Goal: Information Seeking & Learning: Learn about a topic

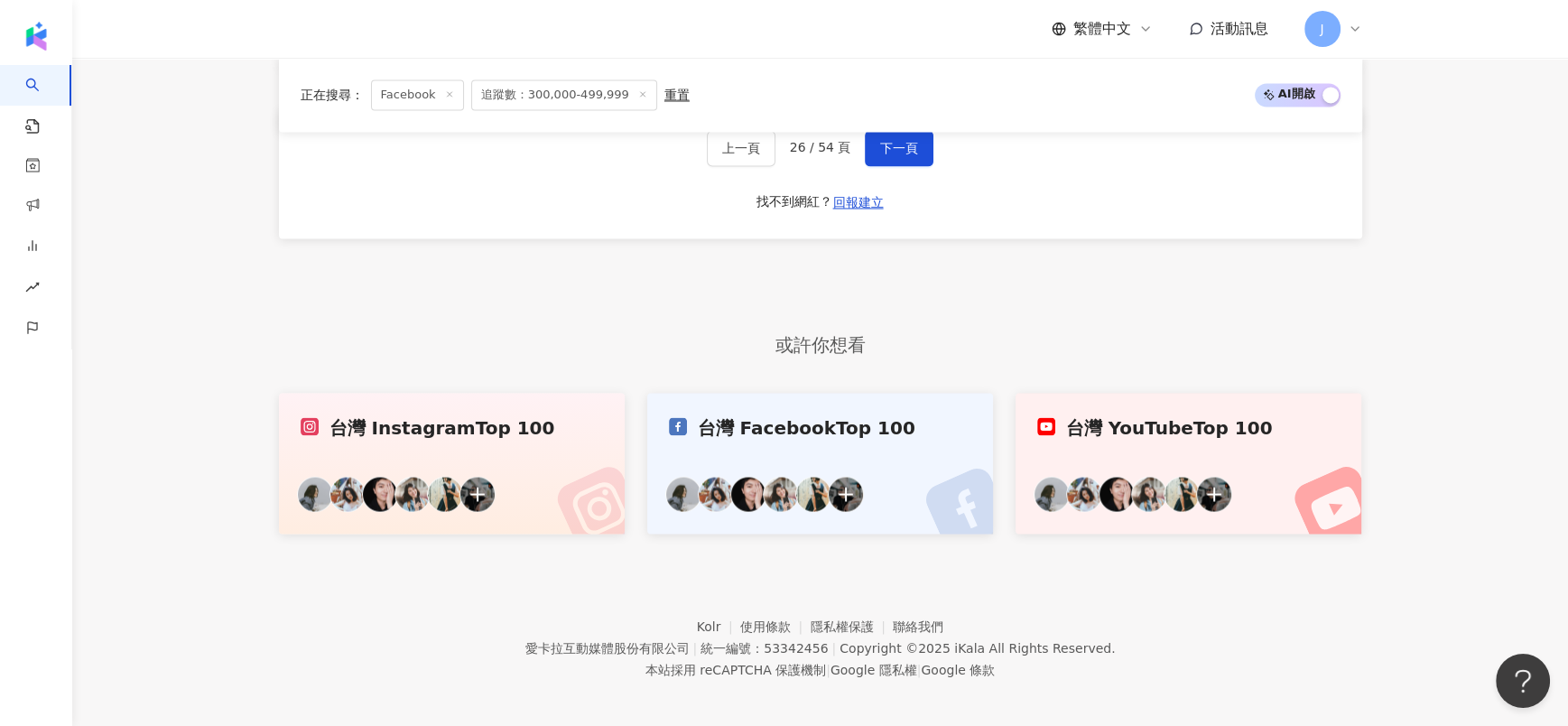
scroll to position [3424, 0]
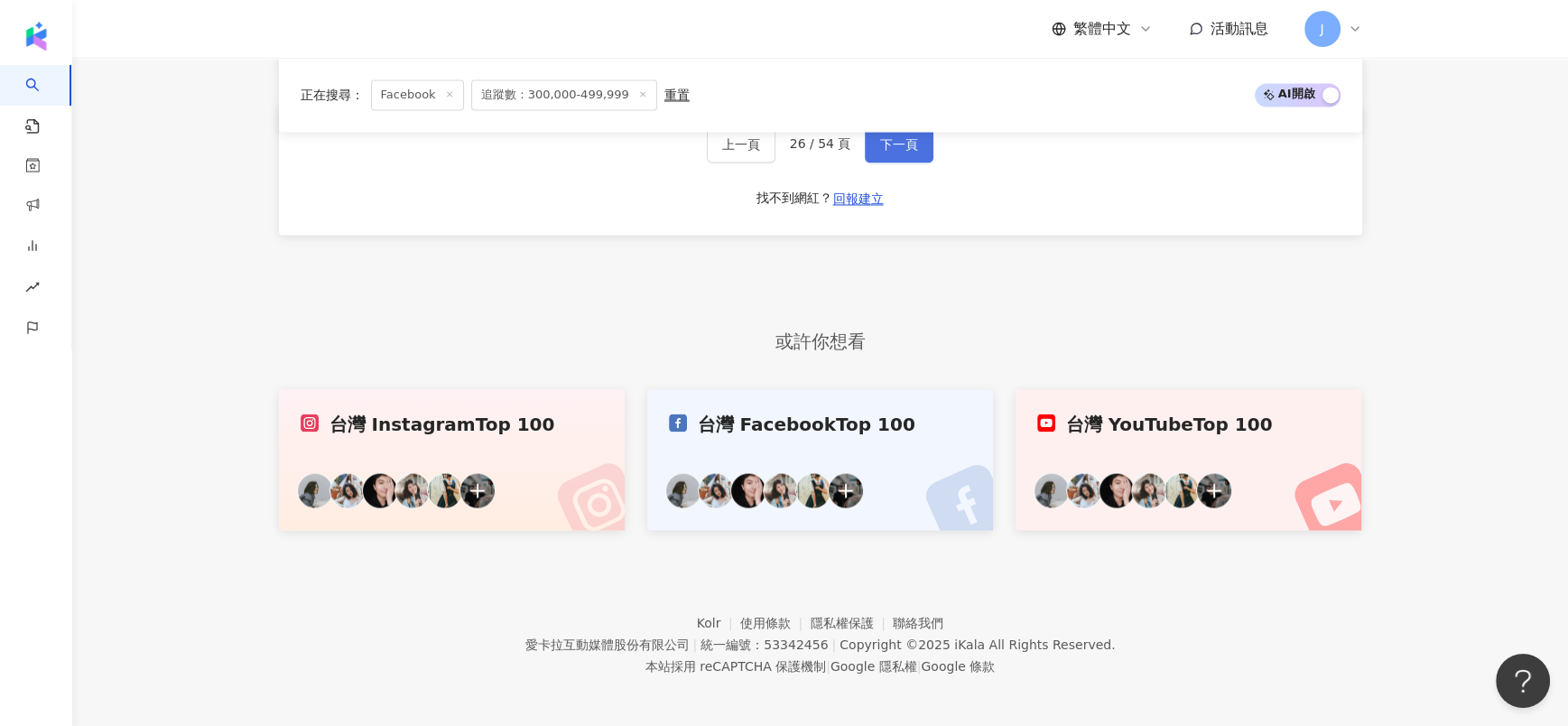
click at [921, 154] on button "下一頁" at bounding box center [899, 144] width 69 height 36
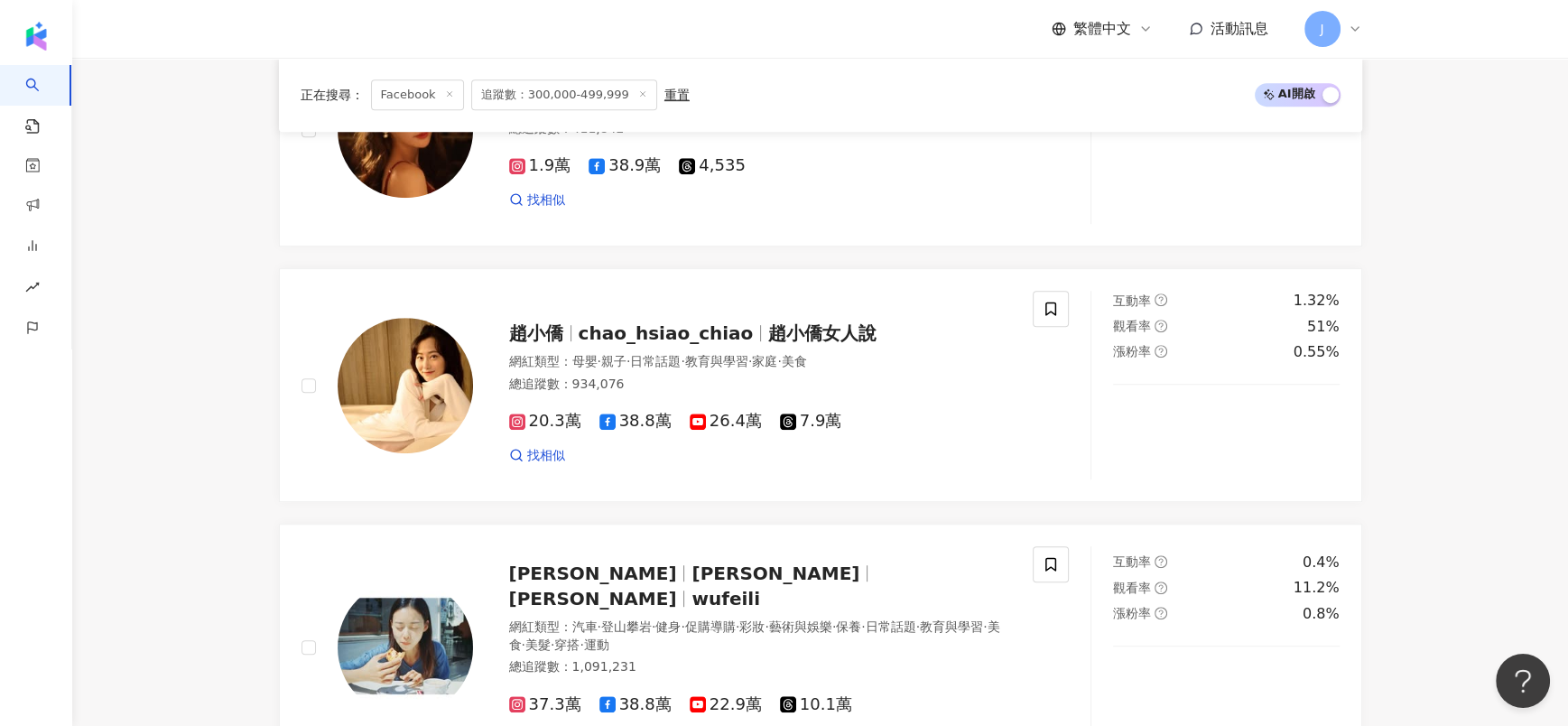
scroll to position [948, 0]
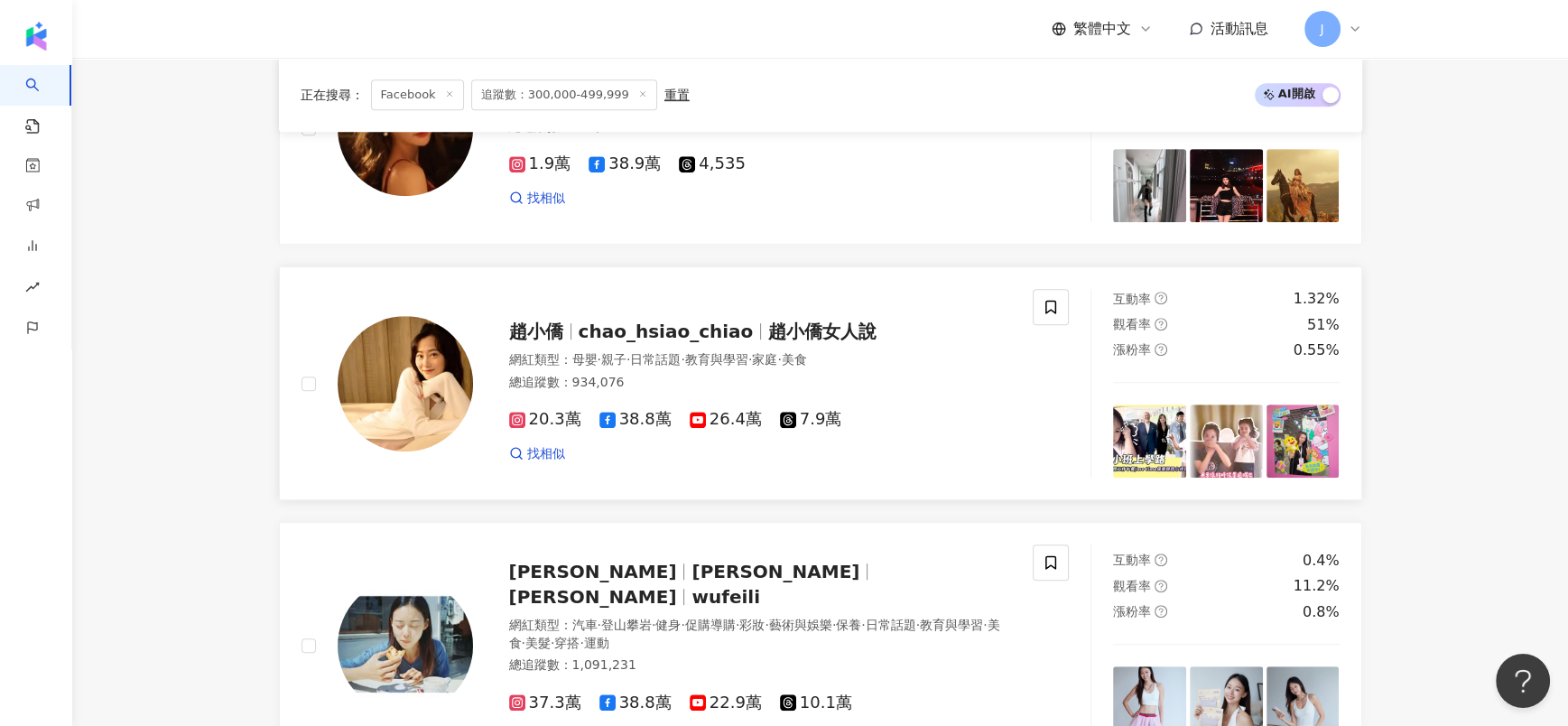
click at [771, 335] on span "趙小僑女人說" at bounding box center [823, 330] width 108 height 21
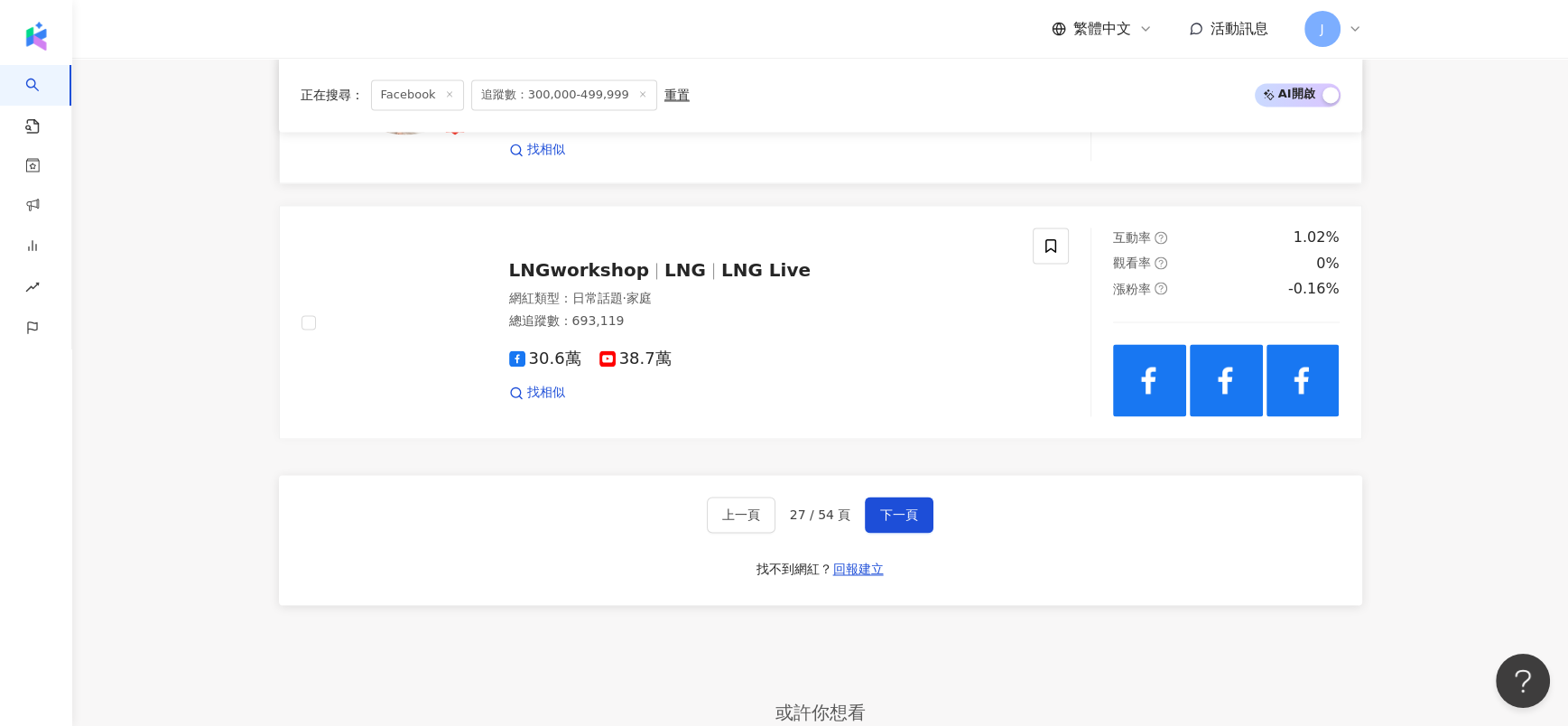
scroll to position [3114, 0]
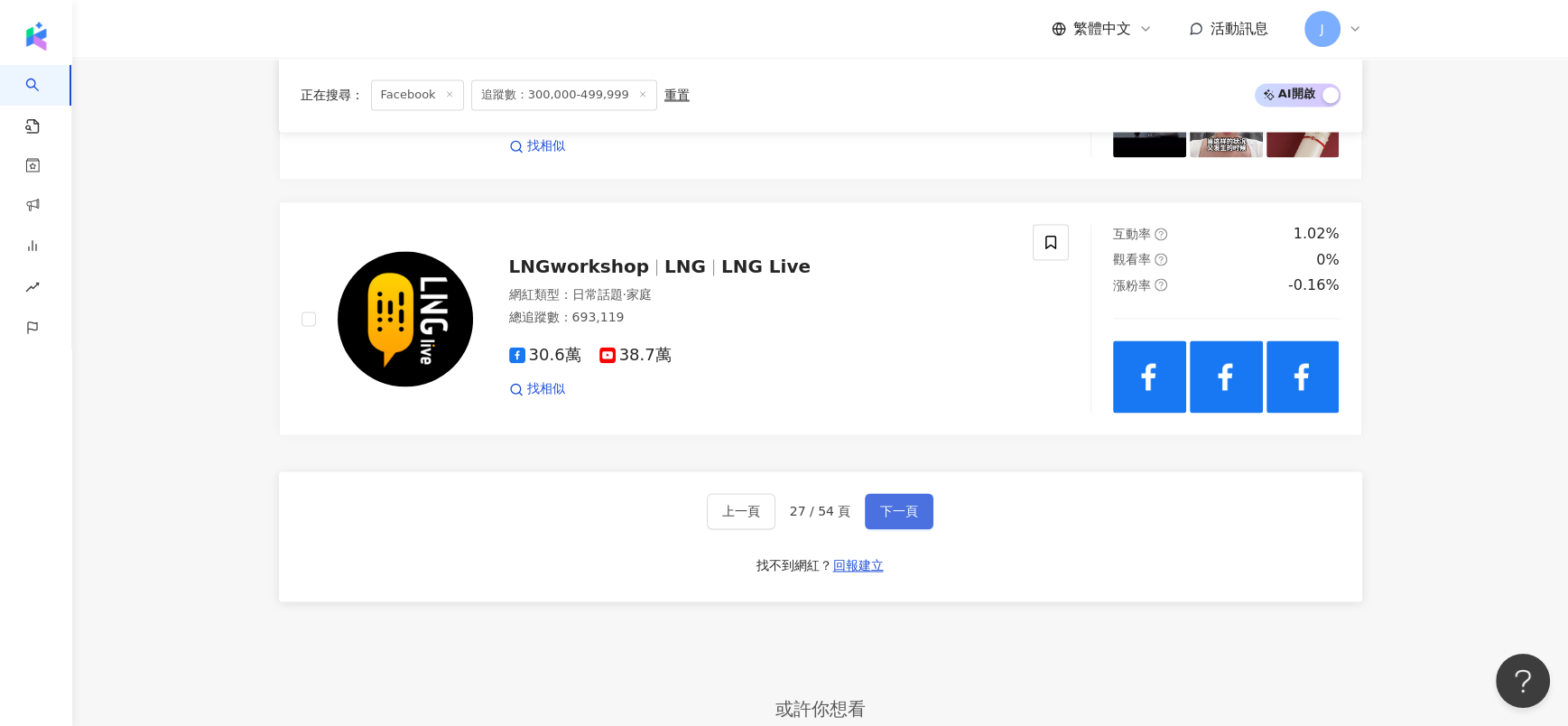
click at [901, 493] on button "下一頁" at bounding box center [899, 511] width 69 height 36
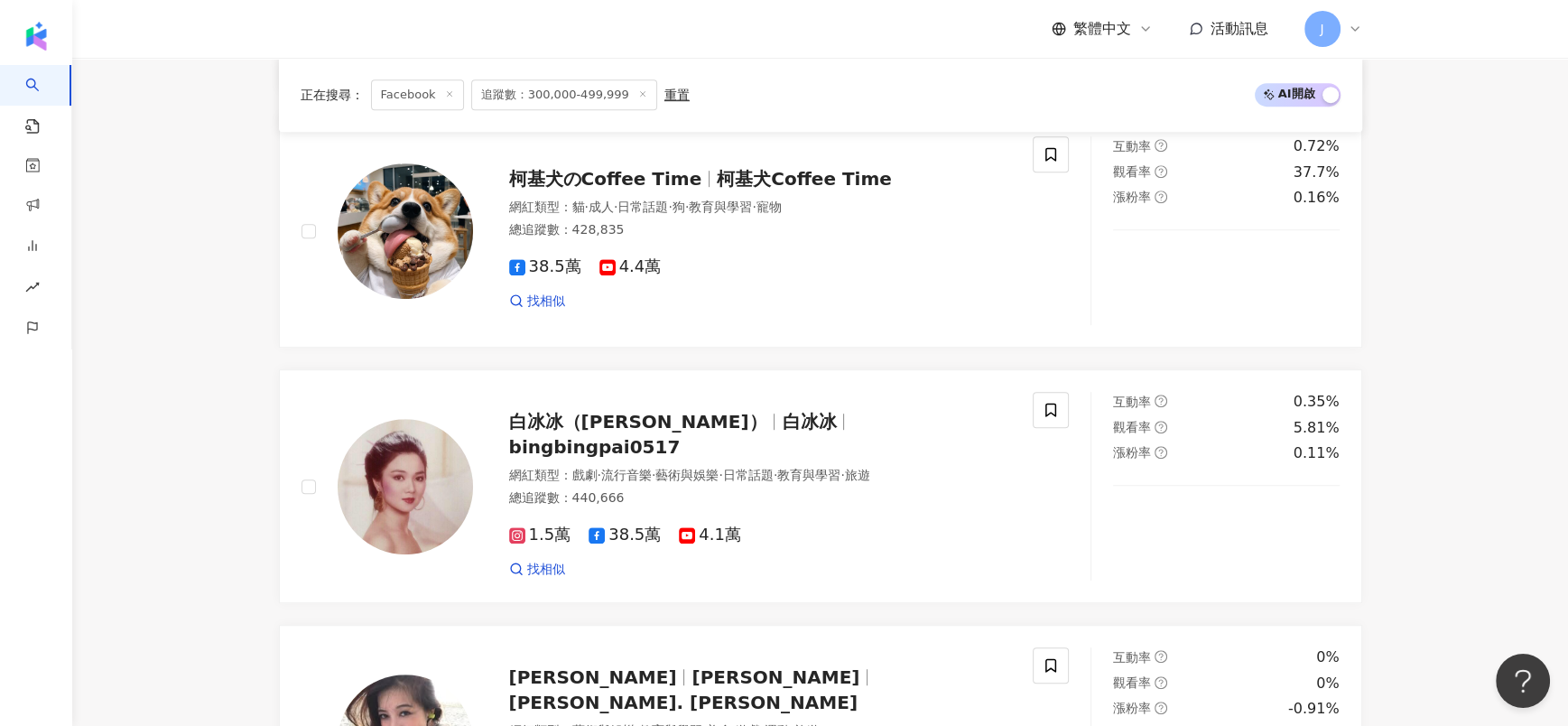
scroll to position [3063, 0]
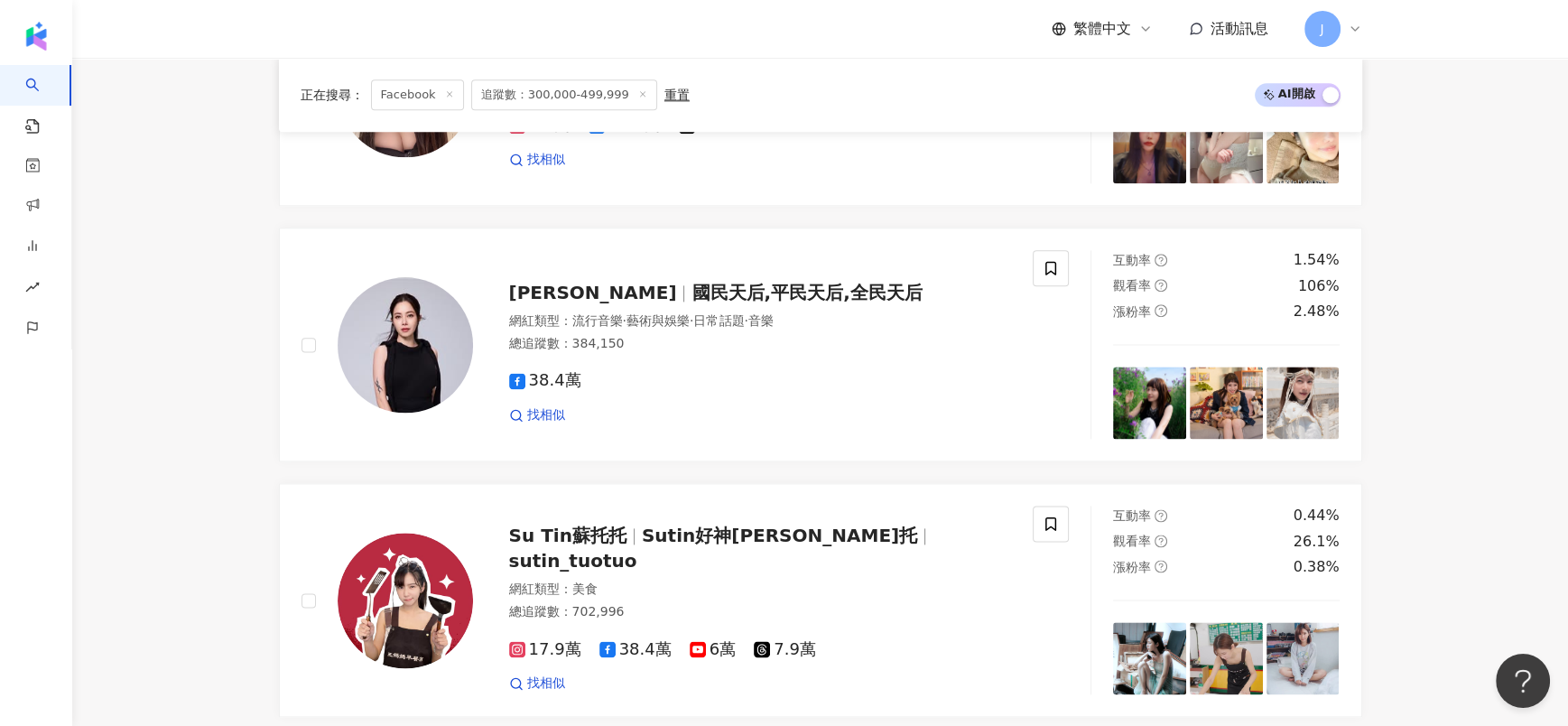
scroll to position [2521, 0]
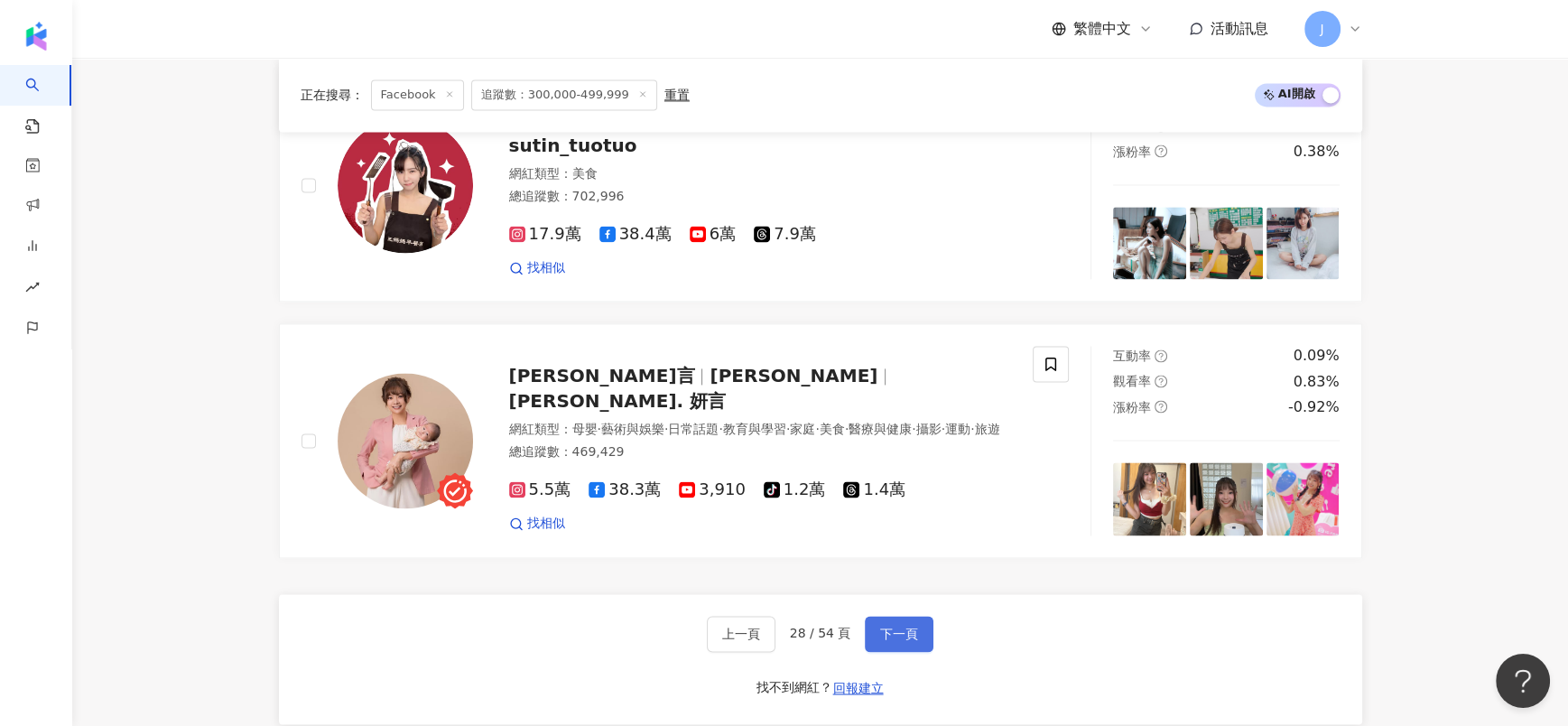
click at [884, 626] on span "下一頁" at bounding box center [899, 634] width 38 height 15
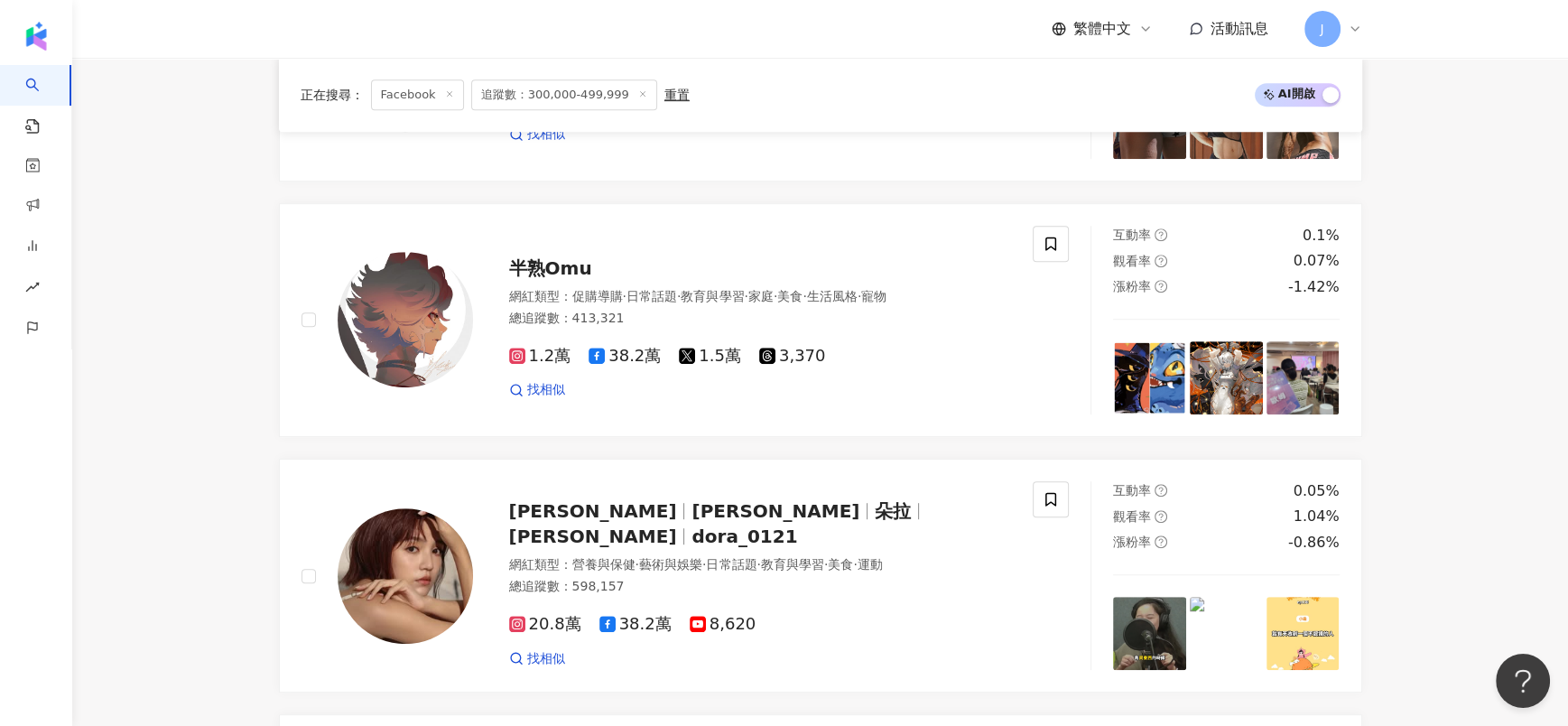
scroll to position [2927, 0]
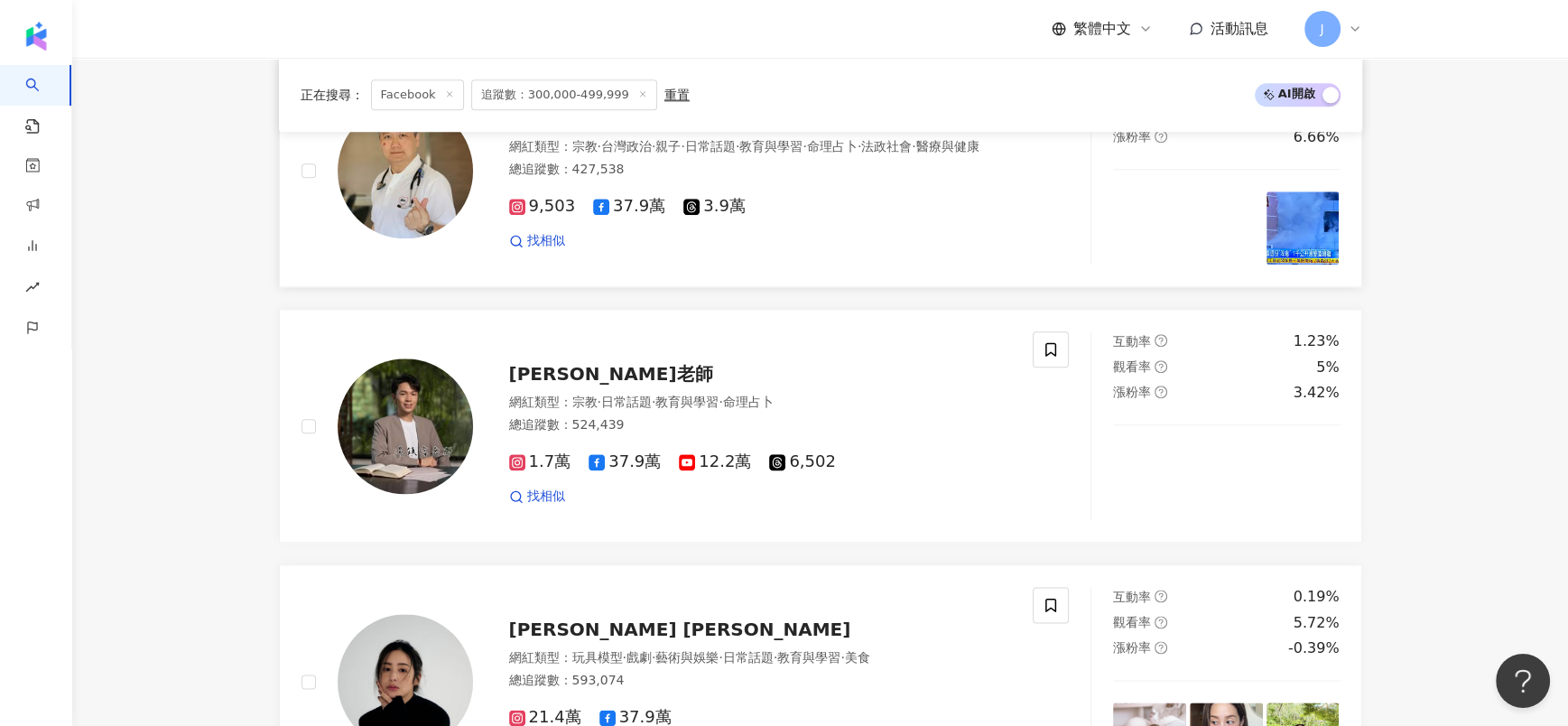
scroll to position [2792, 0]
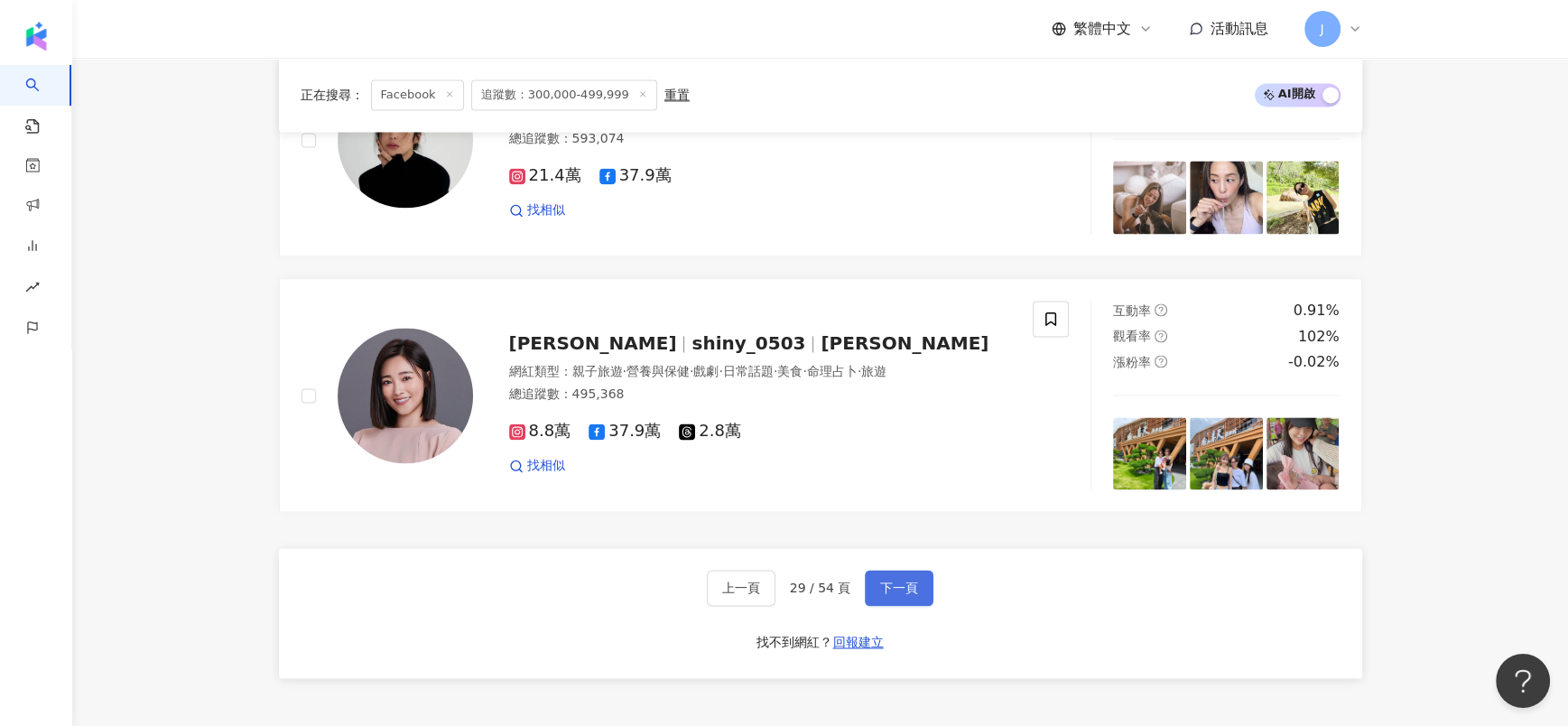
click at [891, 583] on span "下一頁" at bounding box center [899, 588] width 38 height 15
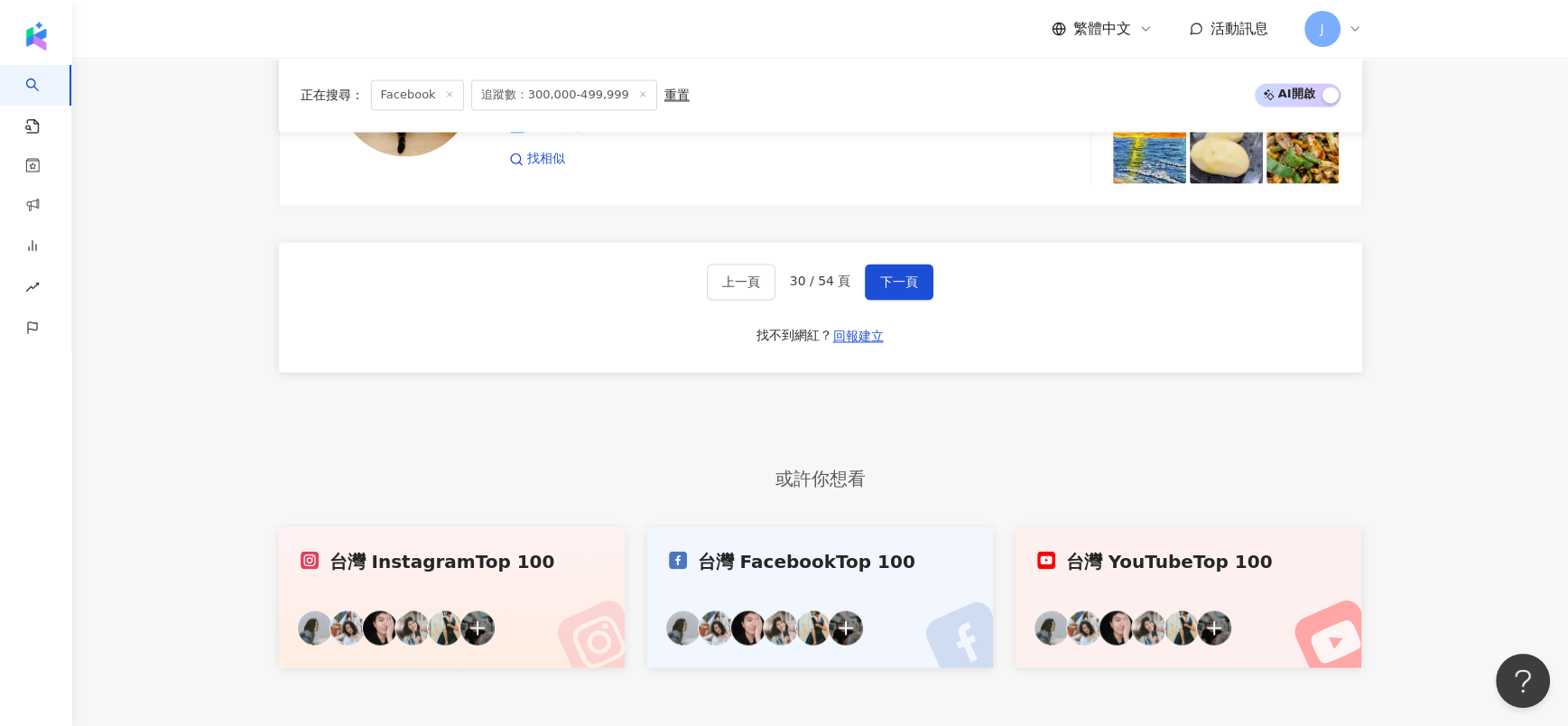
scroll to position [3297, 0]
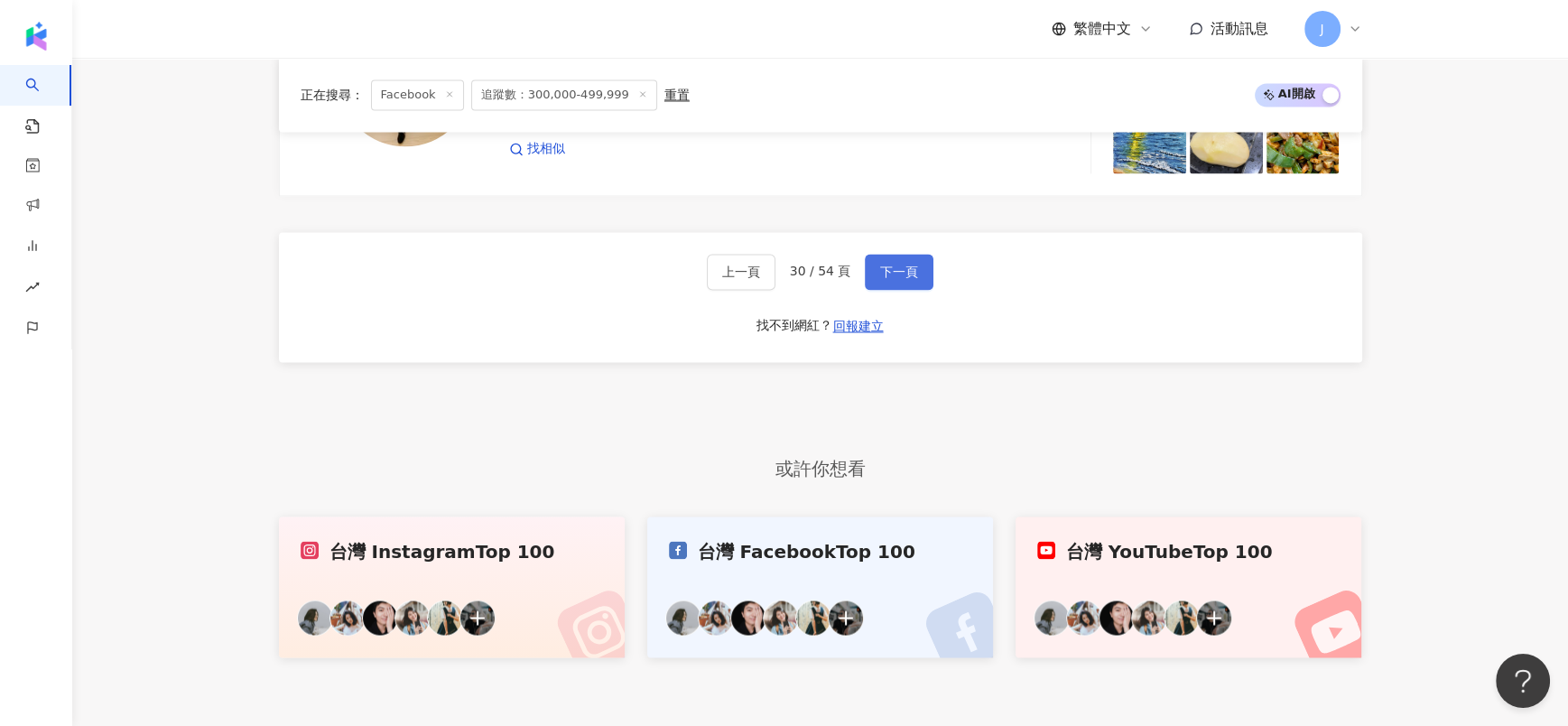
click at [924, 264] on button "下一頁" at bounding box center [899, 272] width 69 height 36
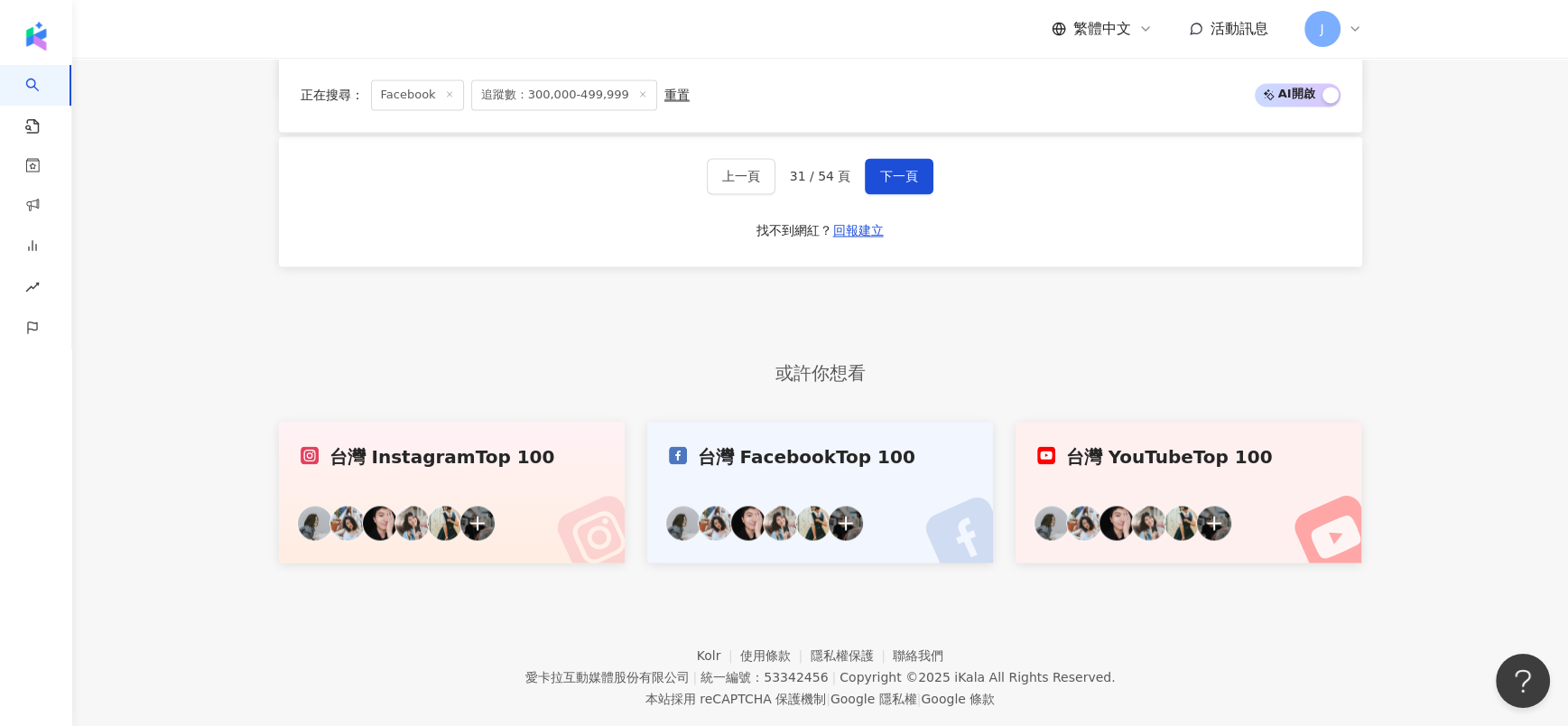
scroll to position [3372, 0]
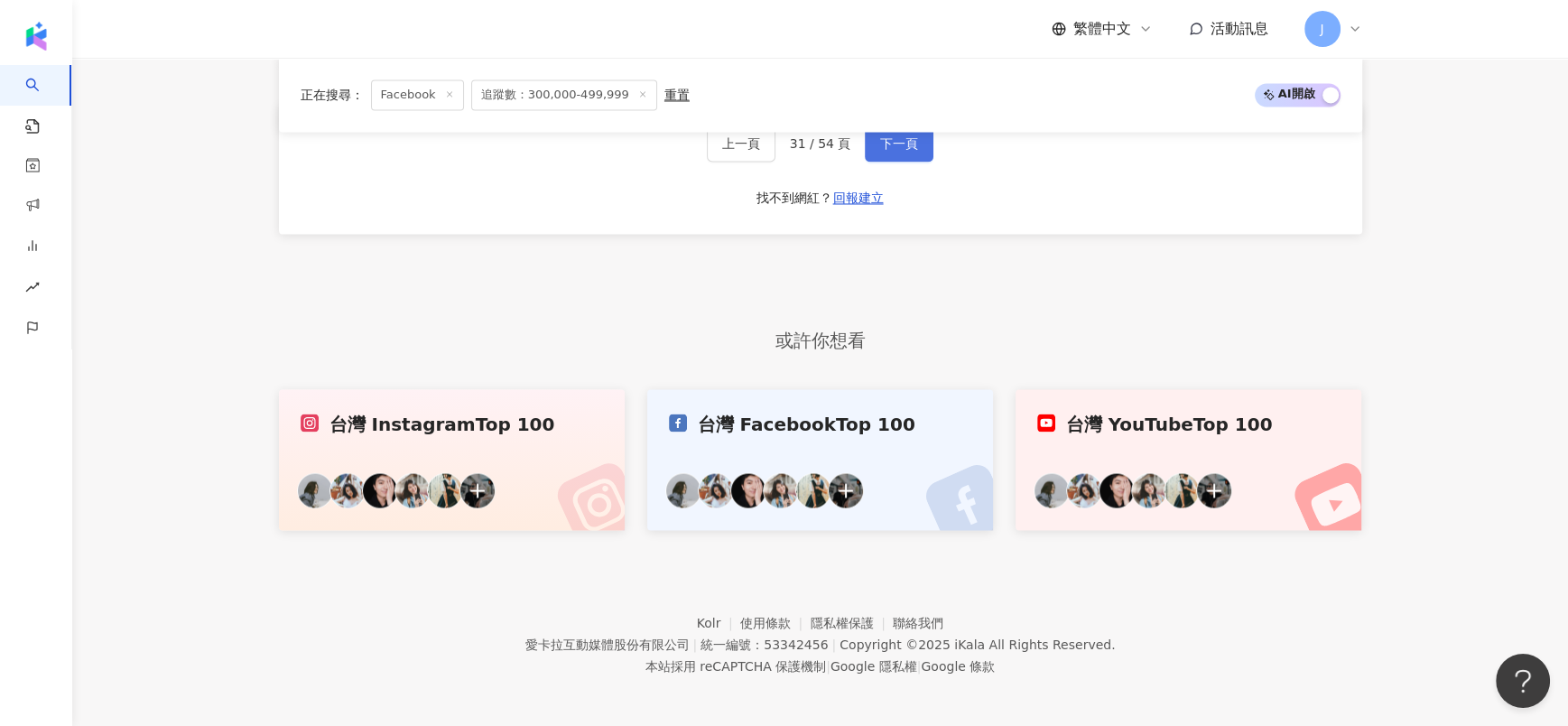
click at [876, 141] on button "下一頁" at bounding box center [899, 143] width 69 height 36
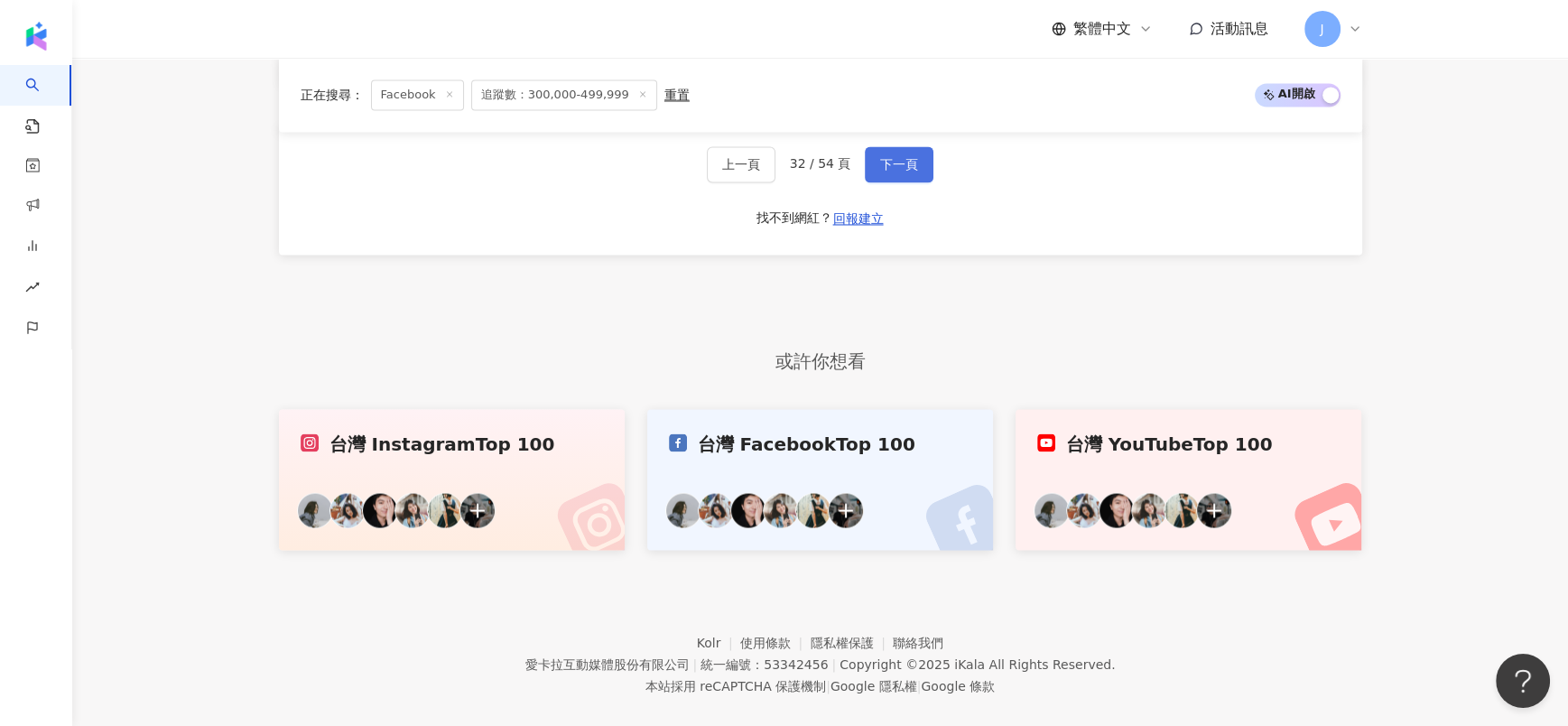
click at [891, 149] on button "下一頁" at bounding box center [899, 164] width 69 height 36
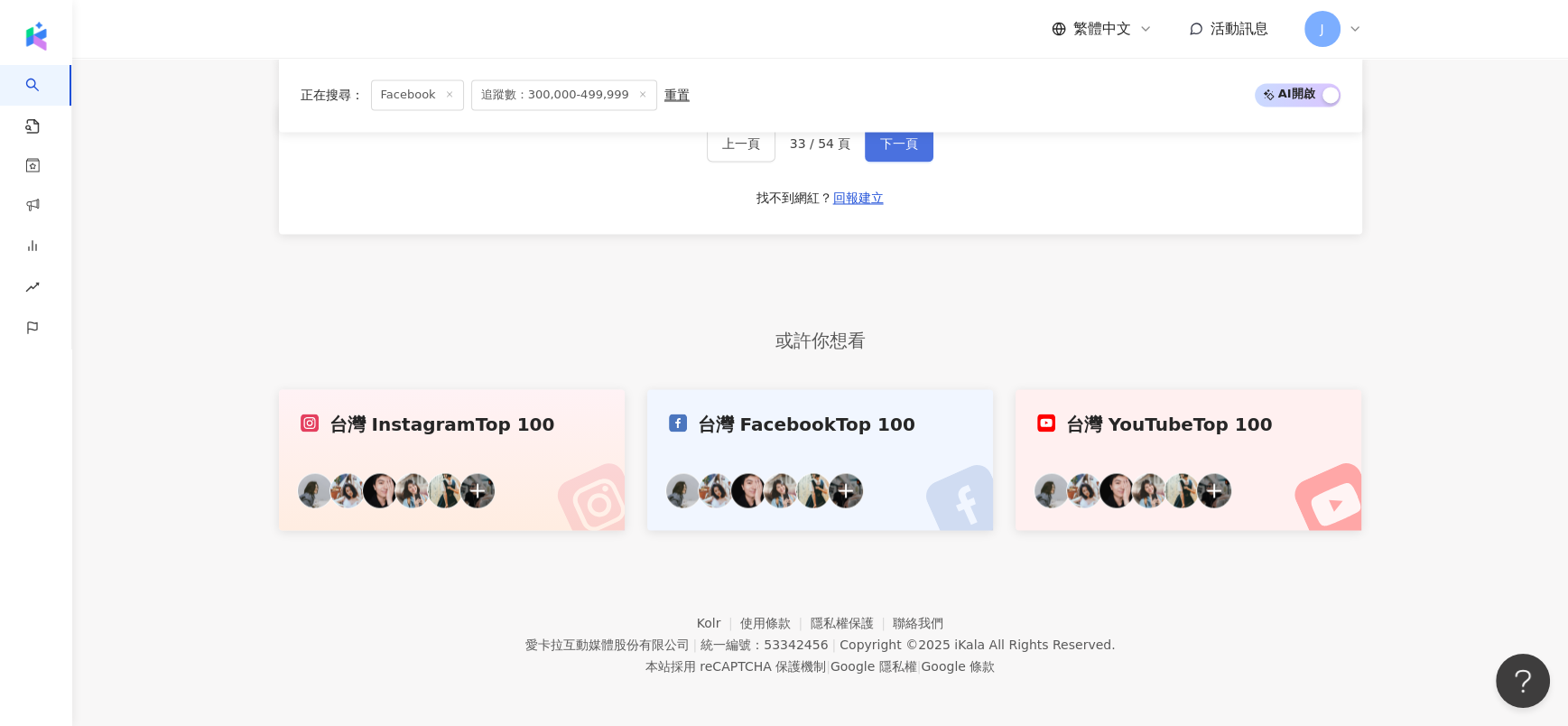
click at [885, 142] on span "下一頁" at bounding box center [899, 143] width 38 height 15
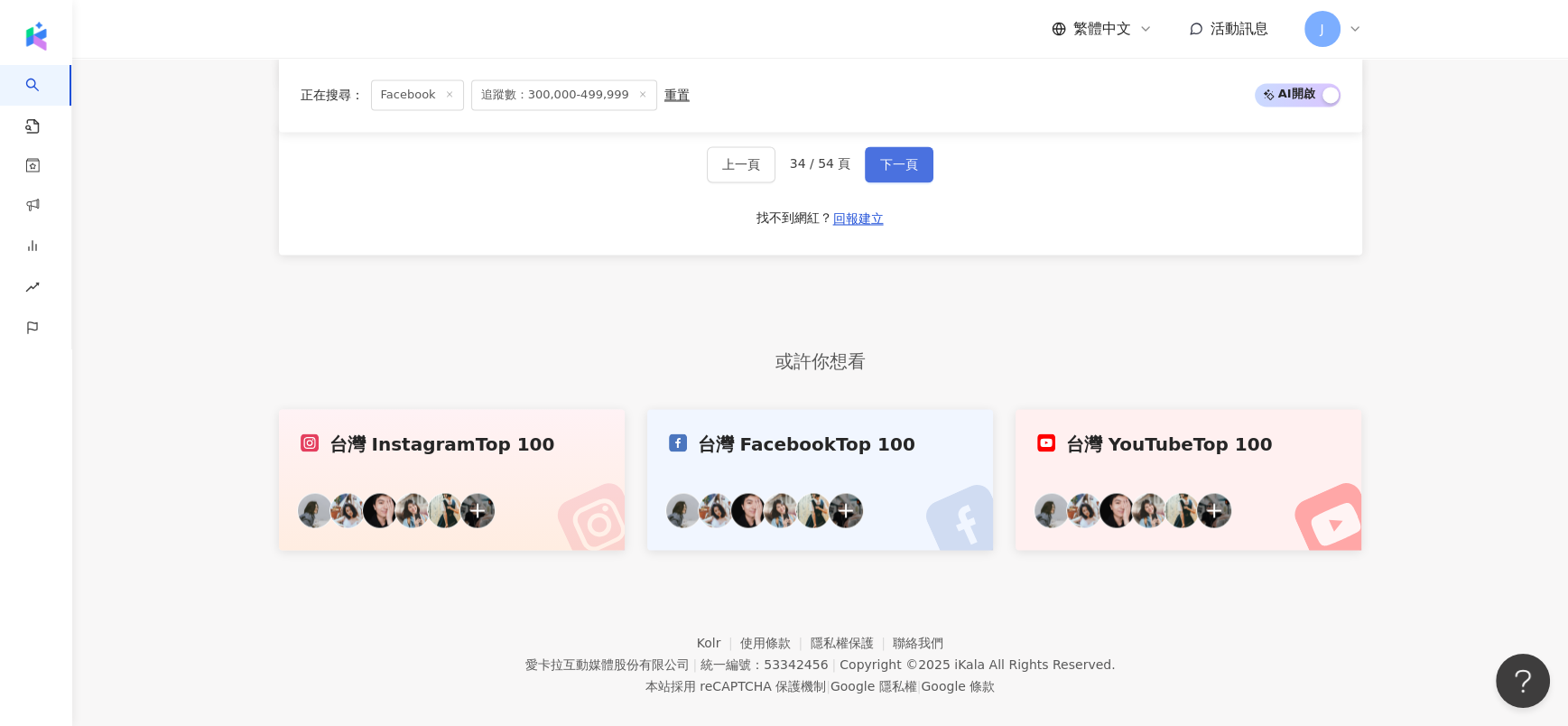
click at [882, 157] on span "下一頁" at bounding box center [899, 165] width 38 height 15
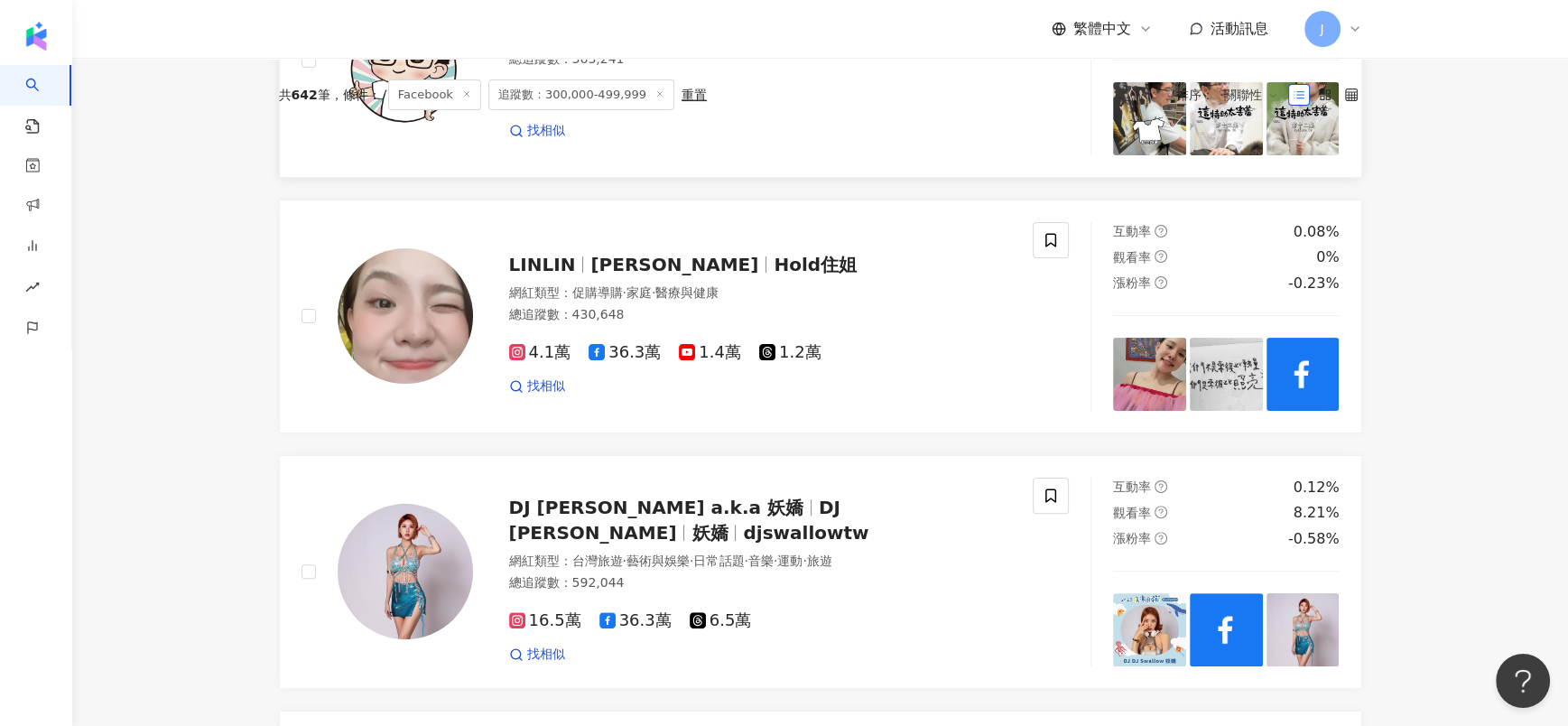
scroll to position [678, 0]
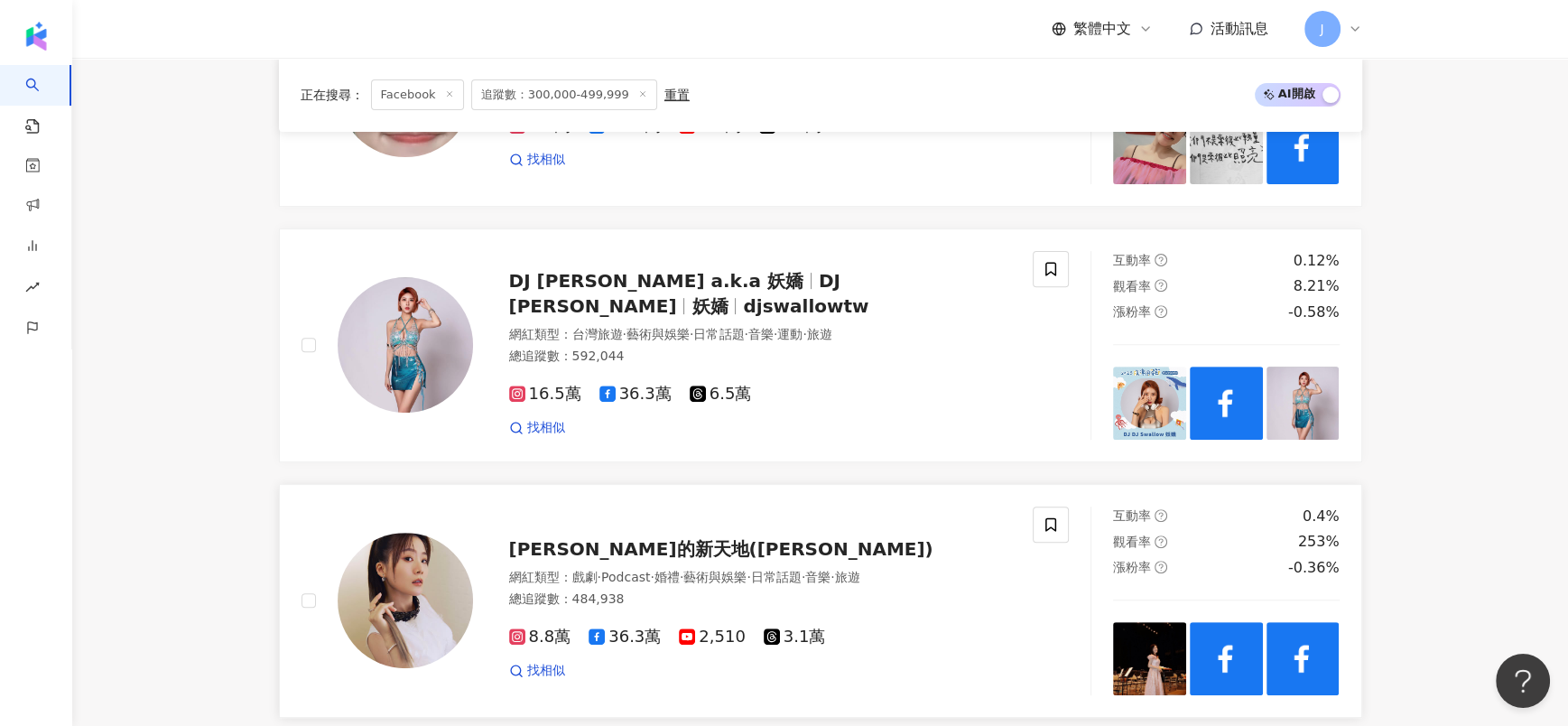
click at [676, 563] on div "楊小黎的新天地(Candy Yang) 網紅類型 ： 戲劇 · Podcast · 婚禮 · 藝術與娛樂 · 日常話題 · 音樂 · 旅遊 總追蹤數 ： 48…" at bounding box center [742, 601] width 539 height 158
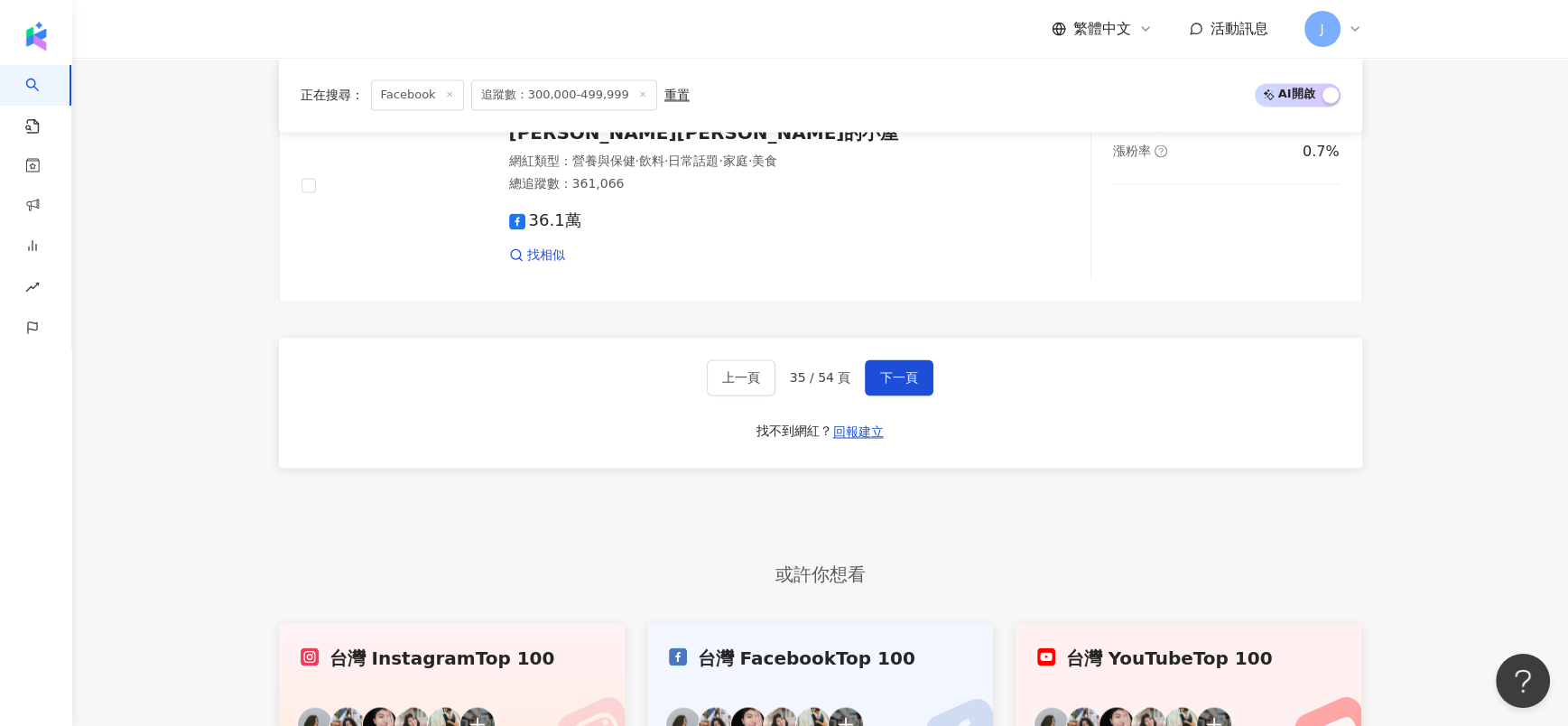
scroll to position [3383, 0]
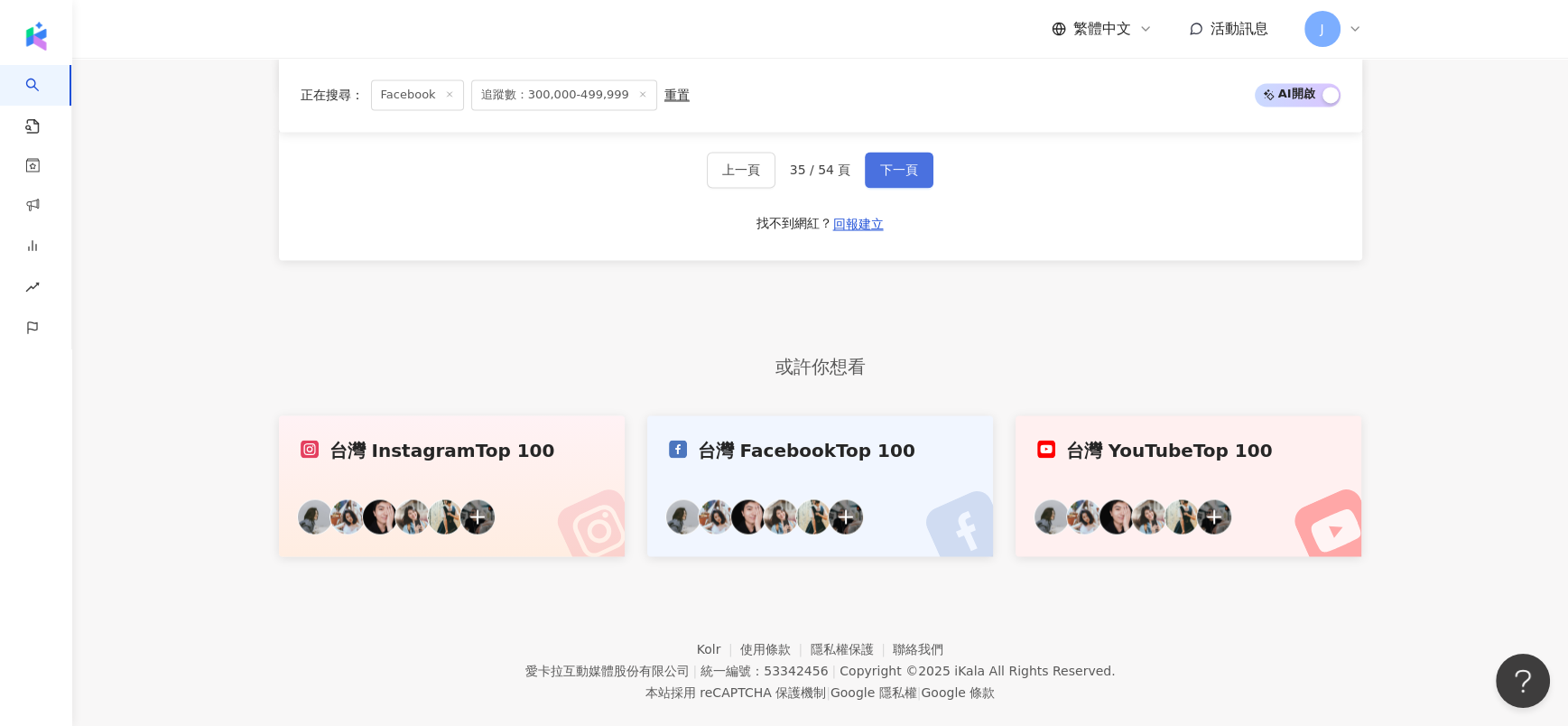
click at [895, 163] on span "下一頁" at bounding box center [899, 170] width 38 height 15
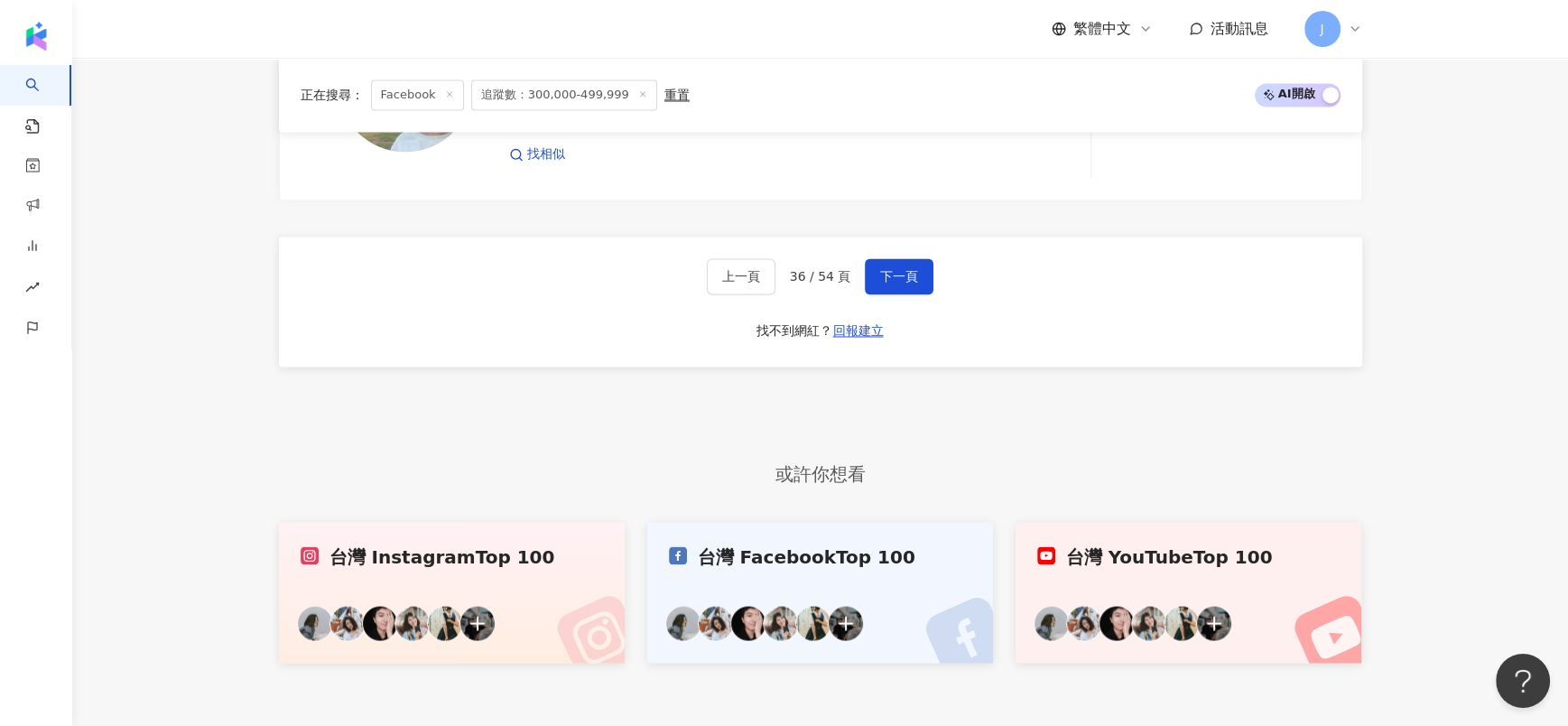
scroll to position [3578, 0]
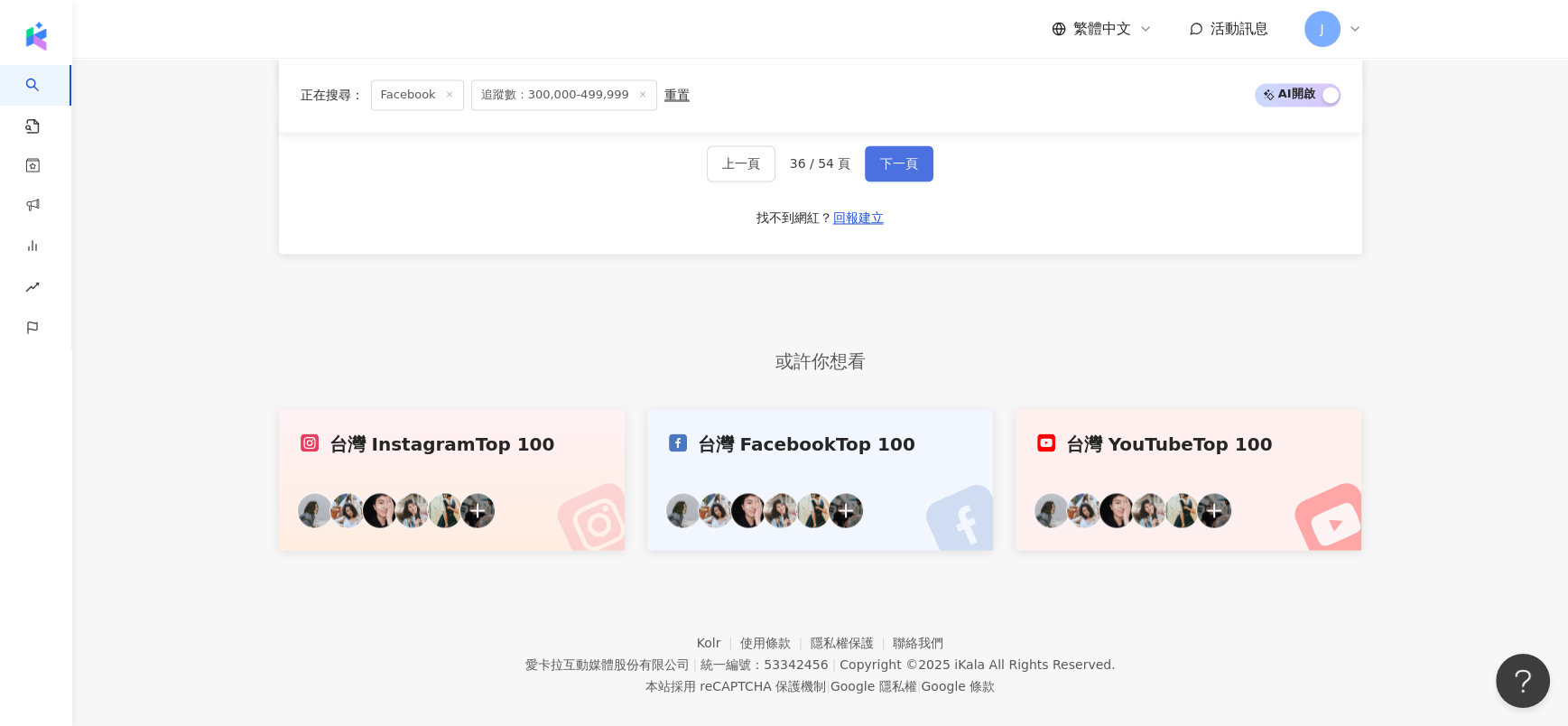
click at [918, 145] on button "下一頁" at bounding box center [899, 163] width 69 height 36
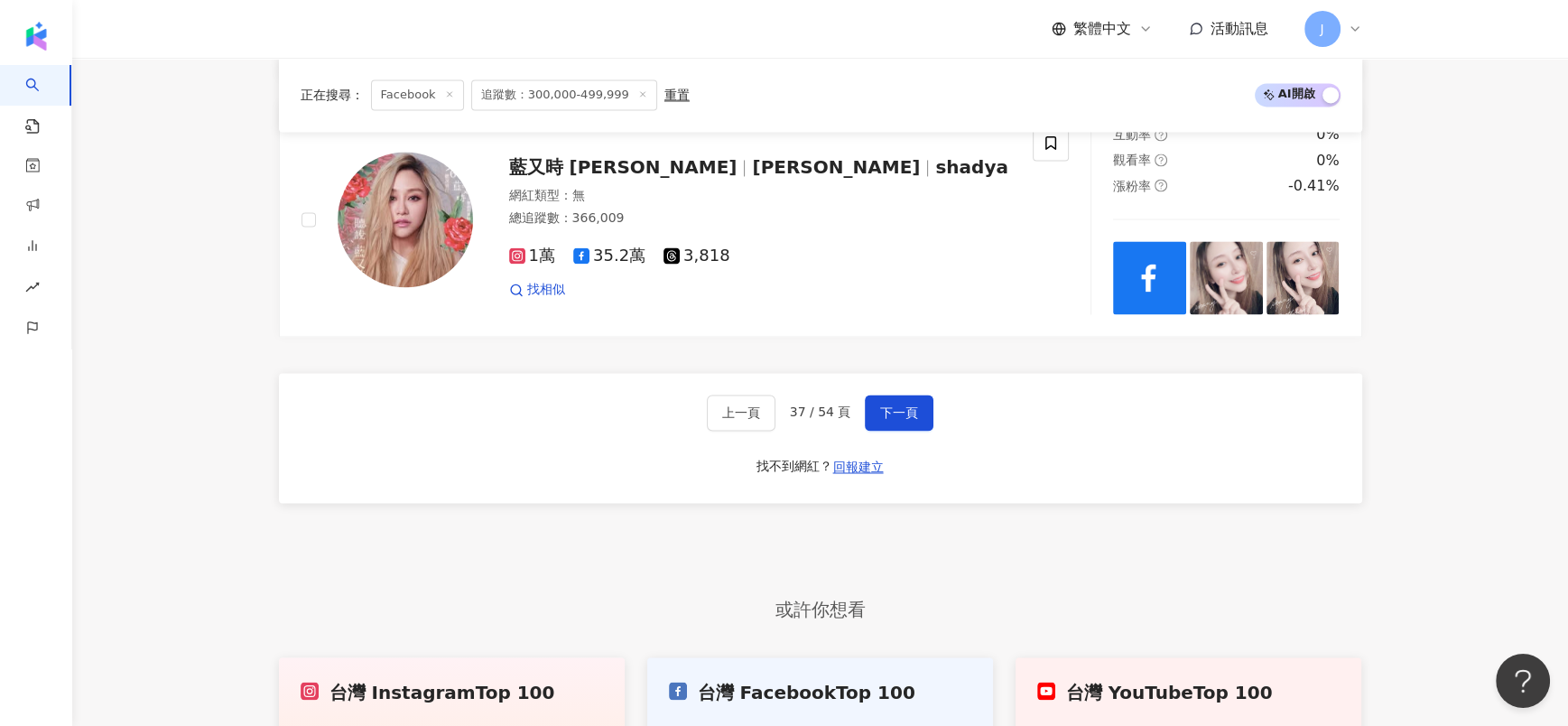
scroll to position [3164, 0]
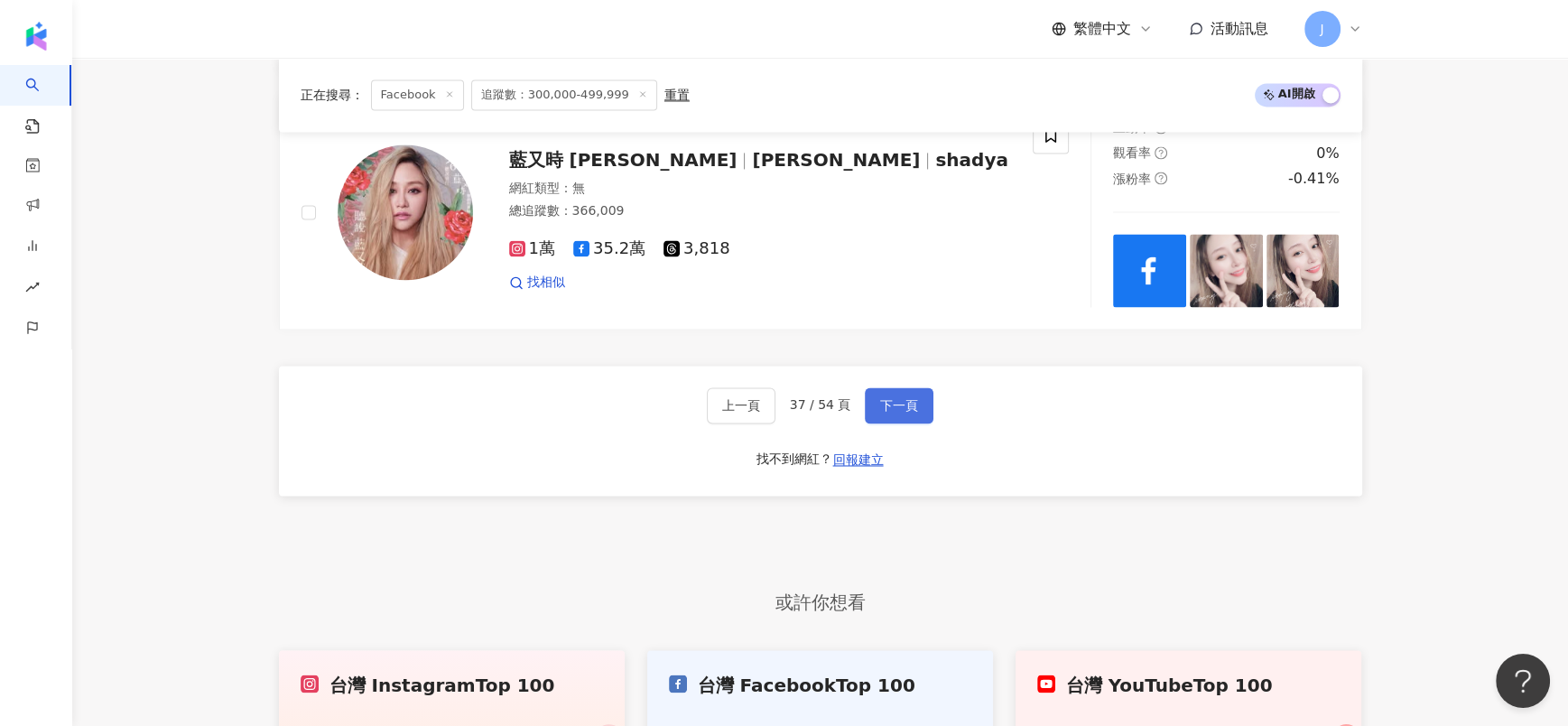
click at [914, 409] on span "下一頁" at bounding box center [899, 406] width 38 height 15
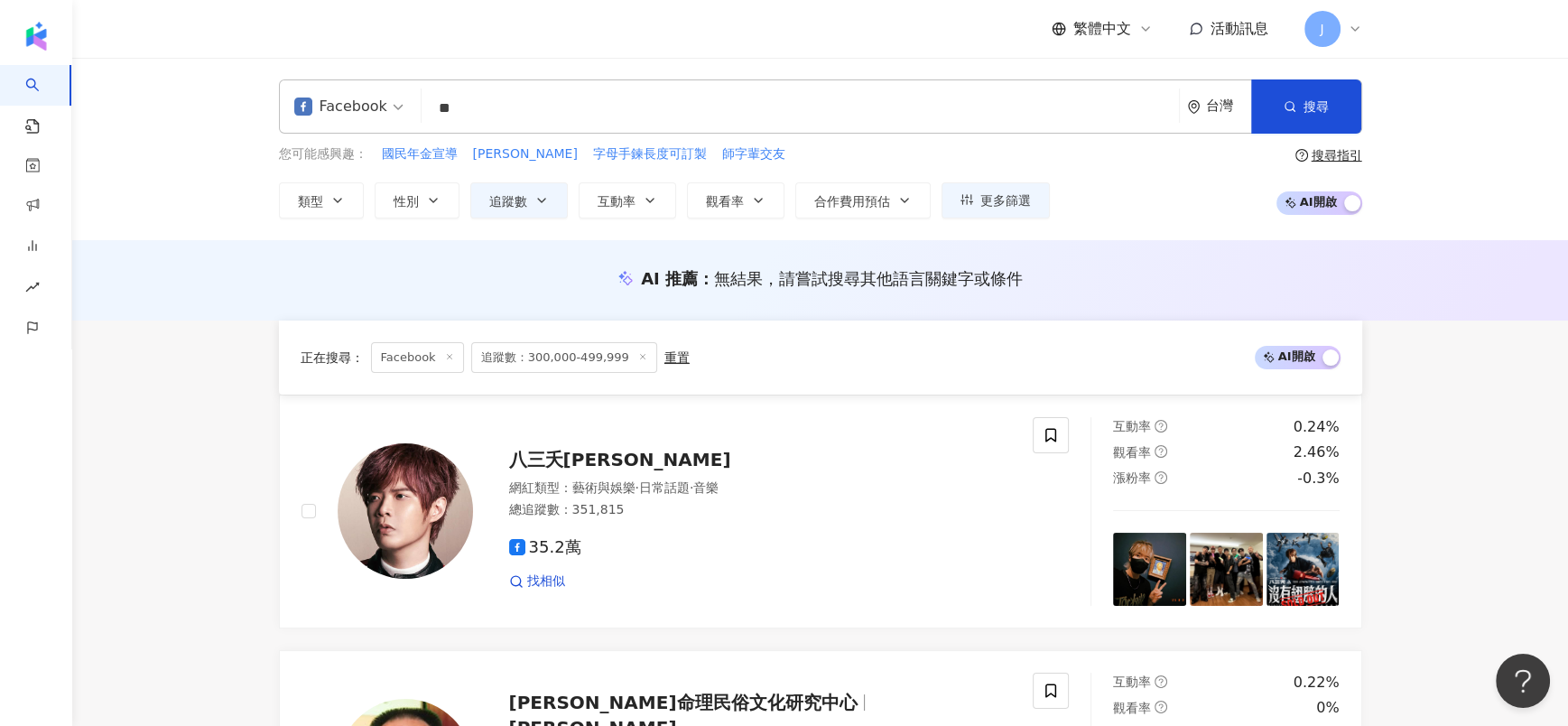
scroll to position [3424, 0]
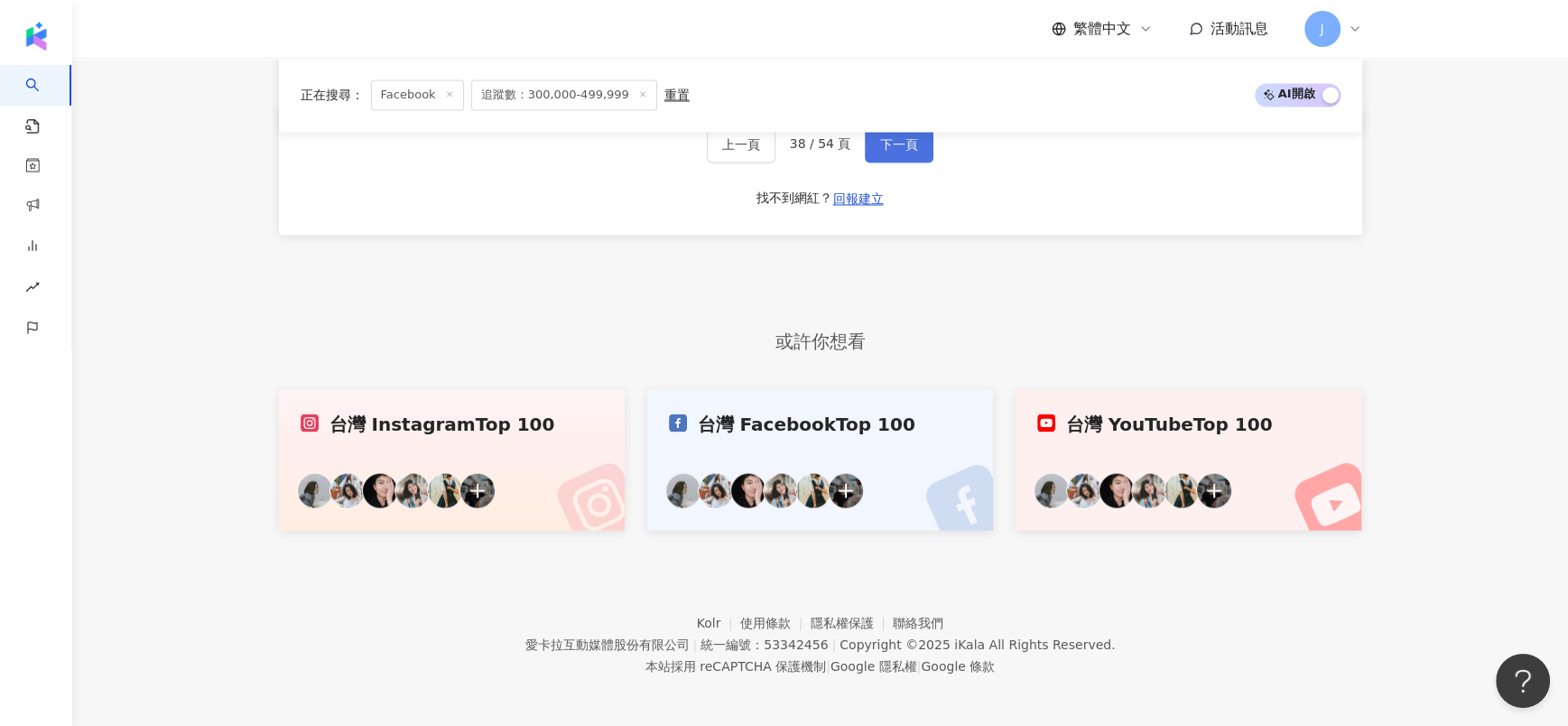
click at [880, 141] on span "下一頁" at bounding box center [899, 144] width 38 height 15
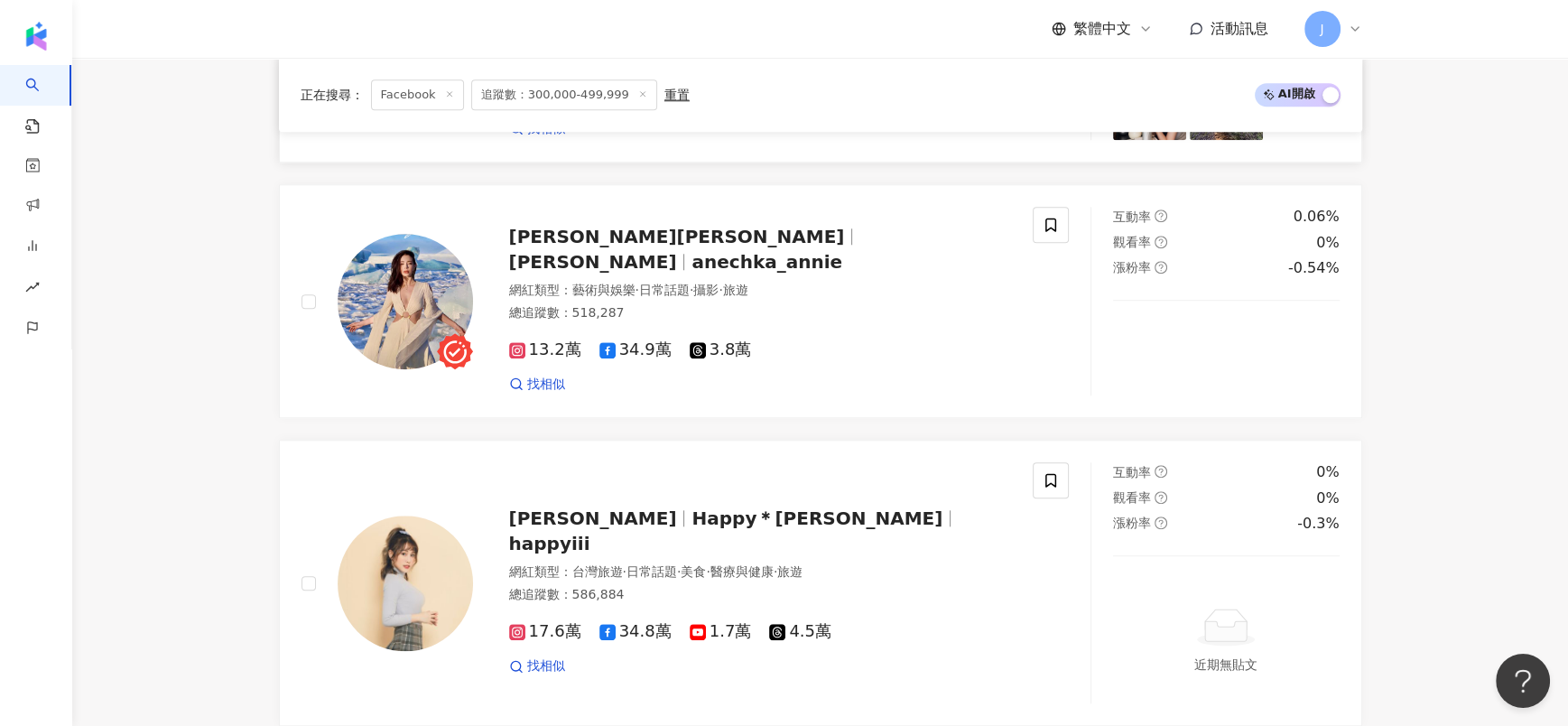
scroll to position [2070, 0]
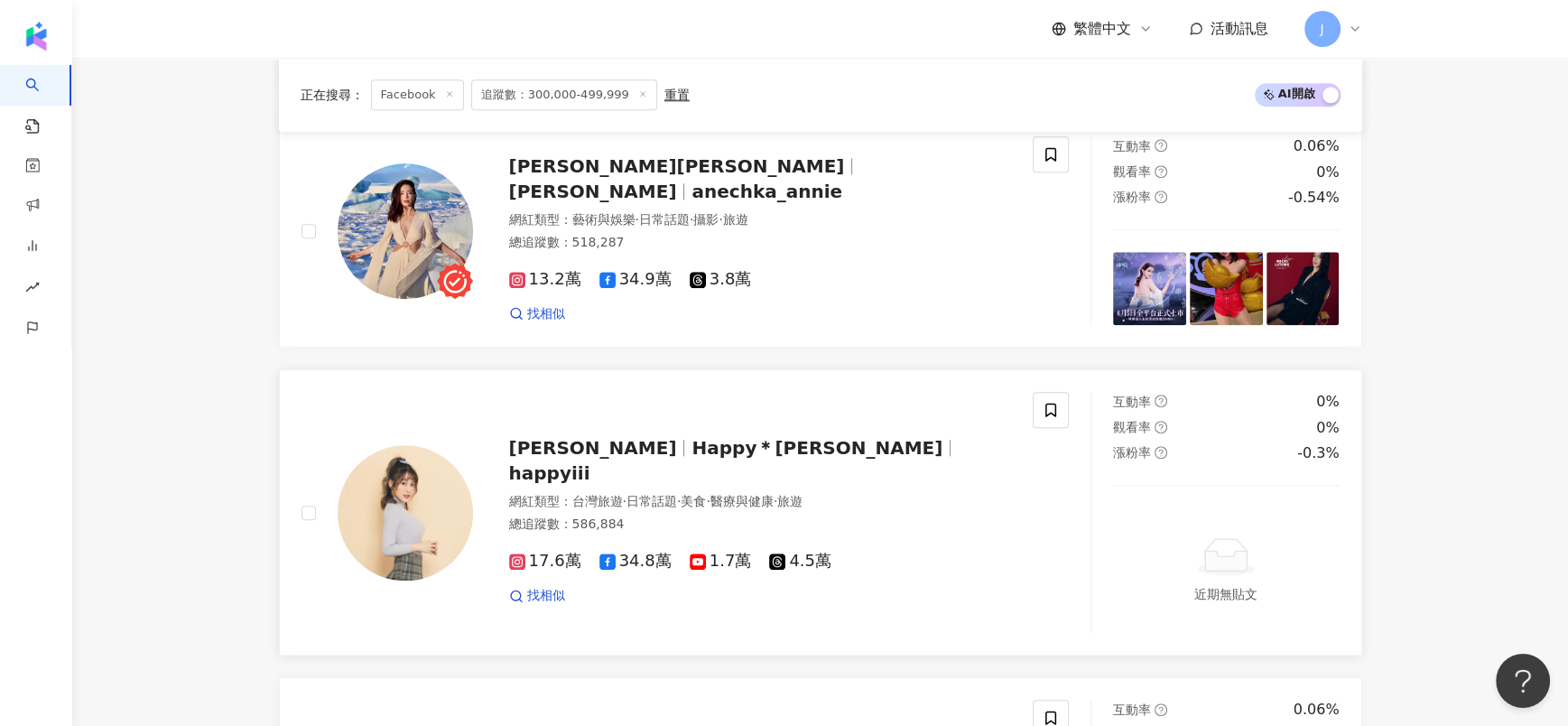
click at [691, 457] on span "Happy＊陳樂樂" at bounding box center [817, 448] width 251 height 21
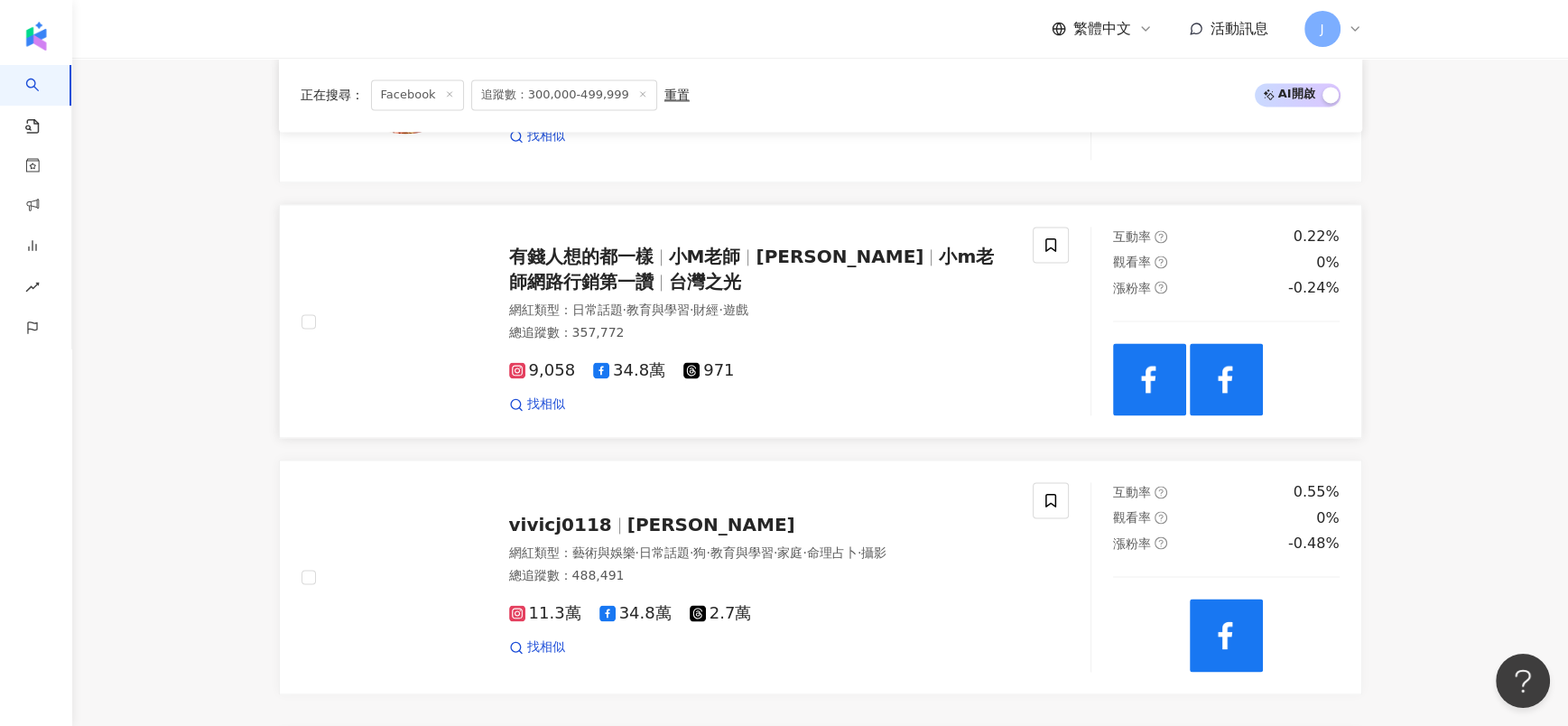
scroll to position [3251, 0]
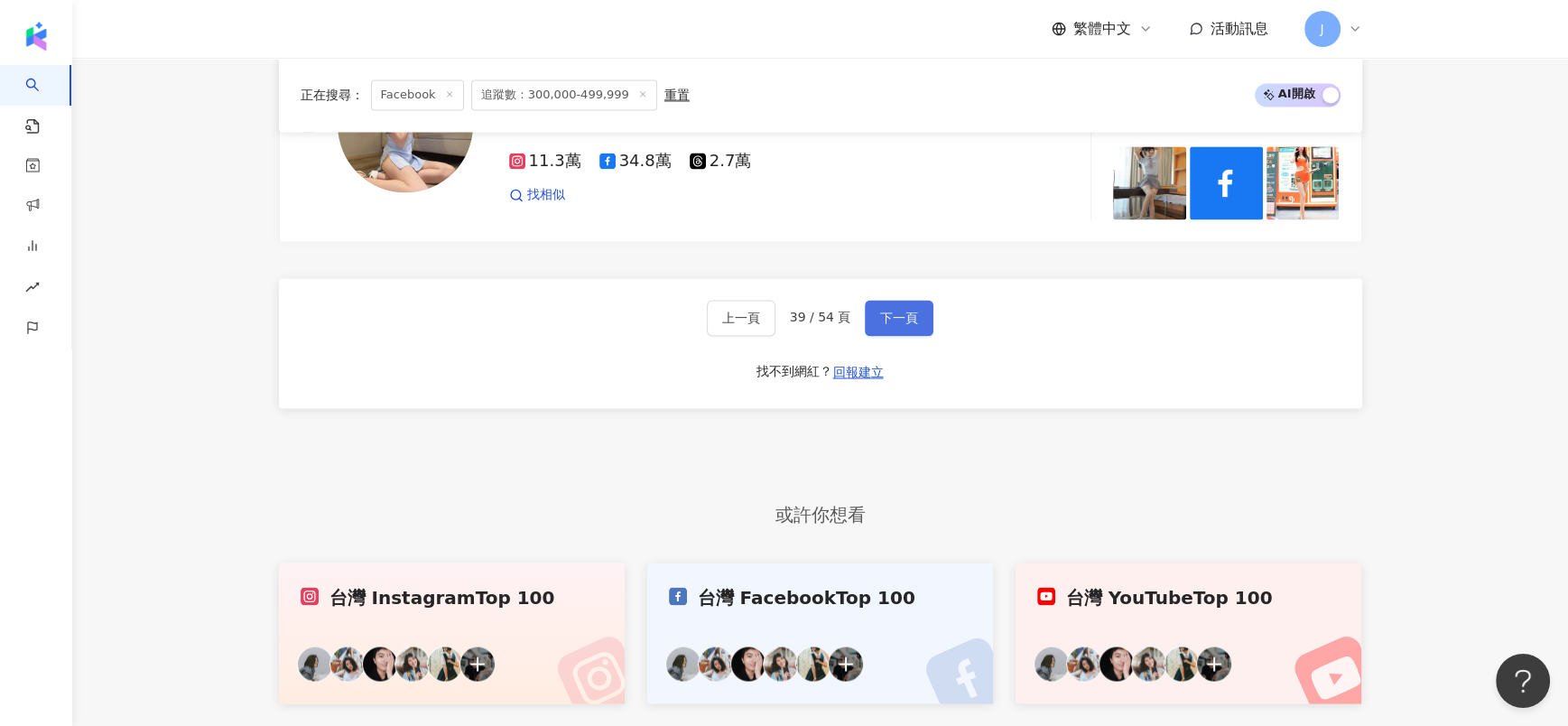
click at [888, 312] on span "下一頁" at bounding box center [899, 318] width 38 height 15
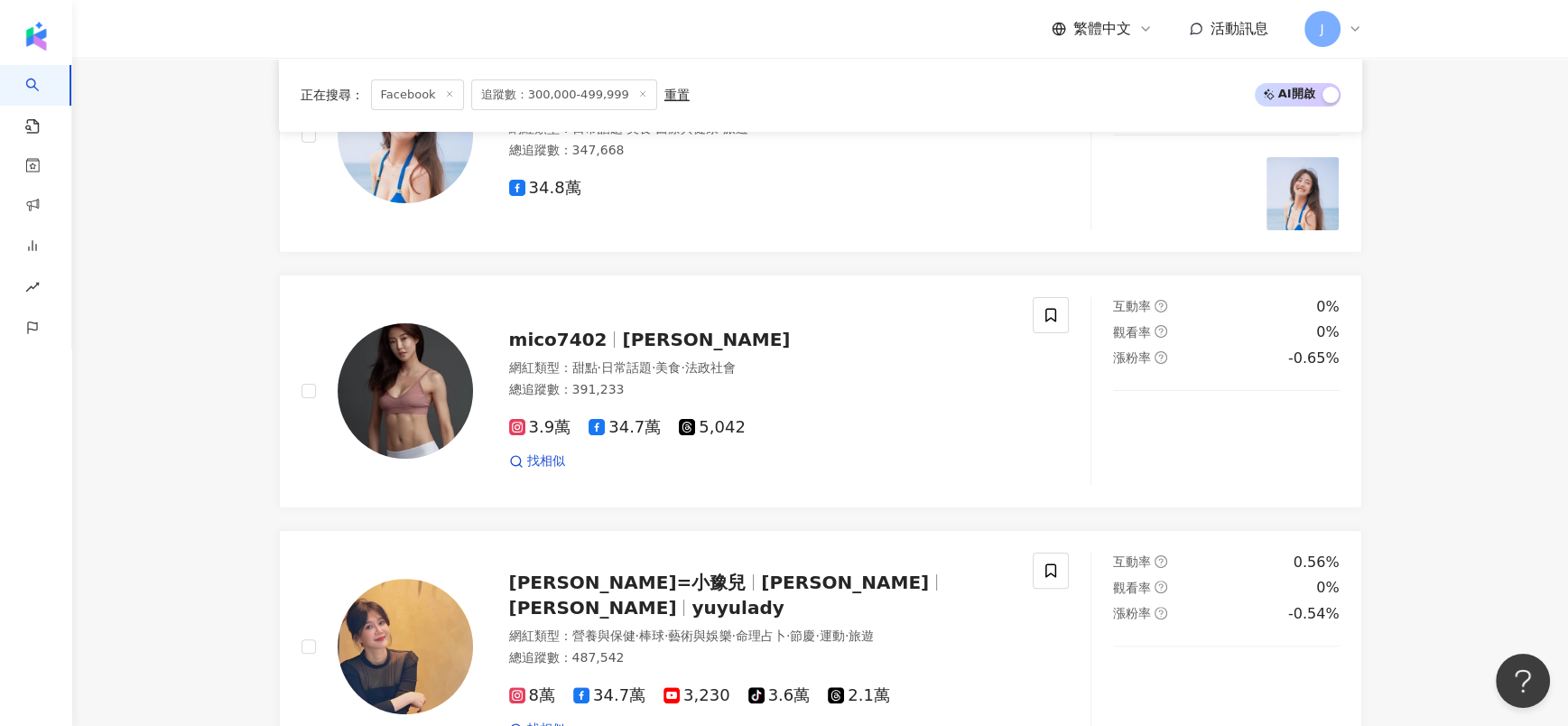
scroll to position [760, 0]
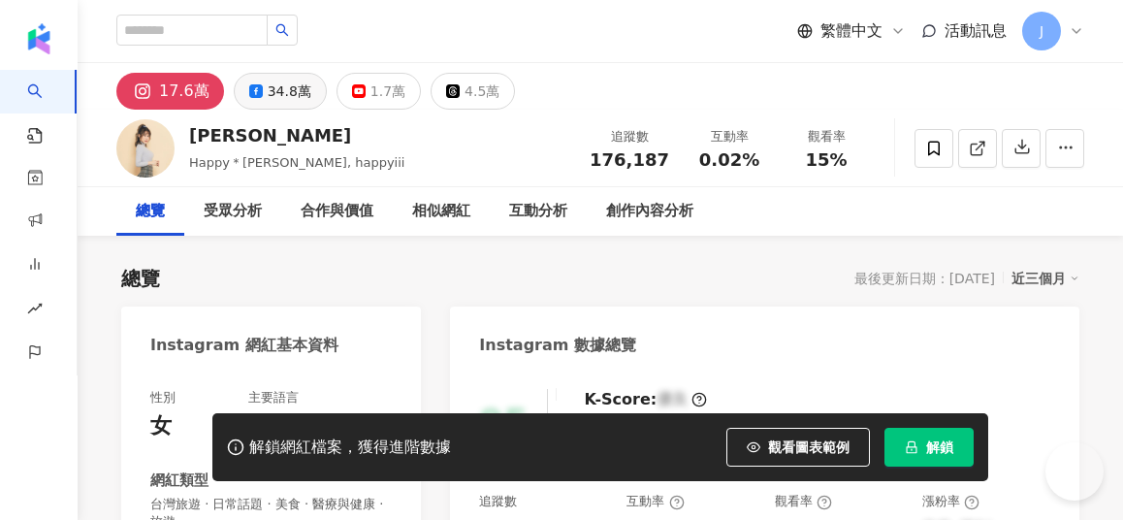
click at [311, 93] on div "34.8萬" at bounding box center [290, 91] width 44 height 27
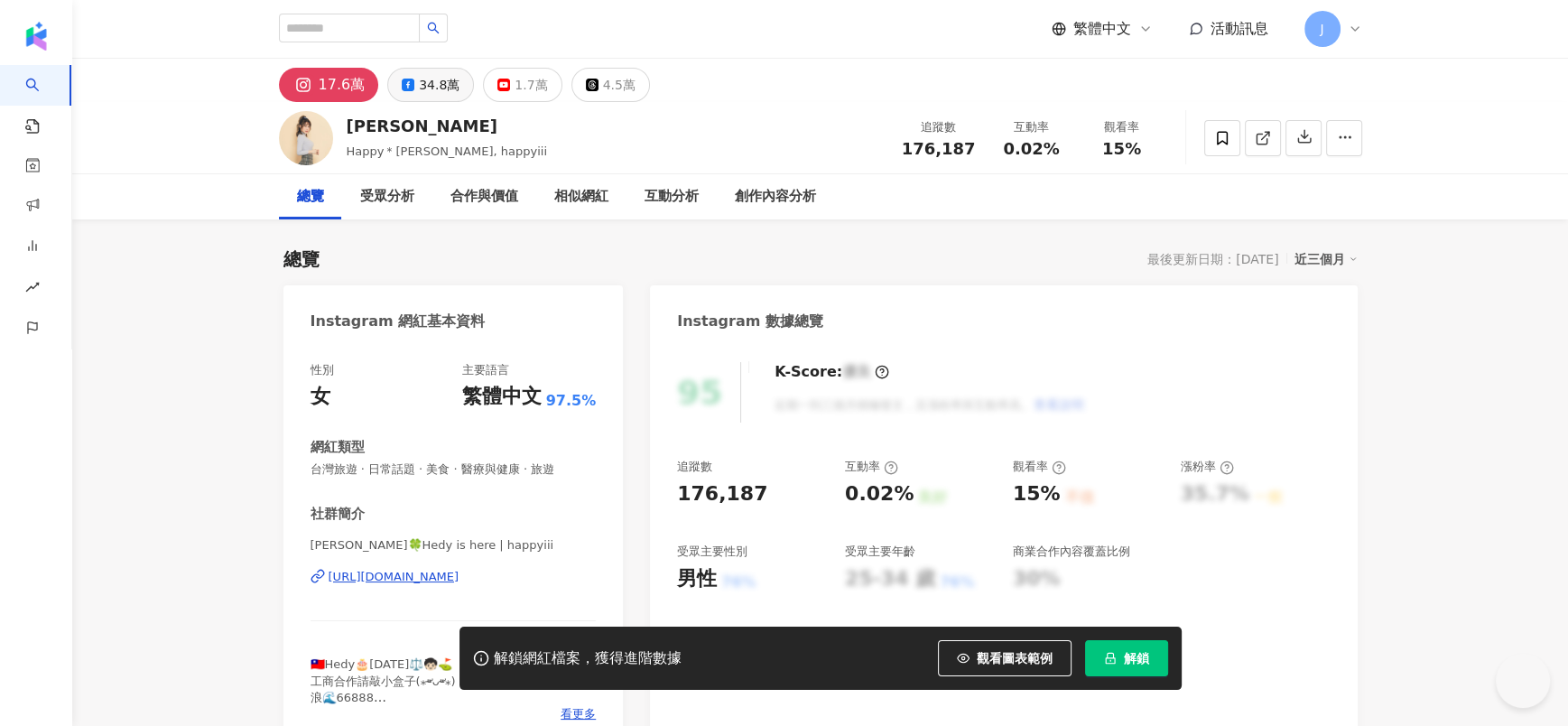
click at [435, 87] on div "34.8萬" at bounding box center [439, 85] width 41 height 25
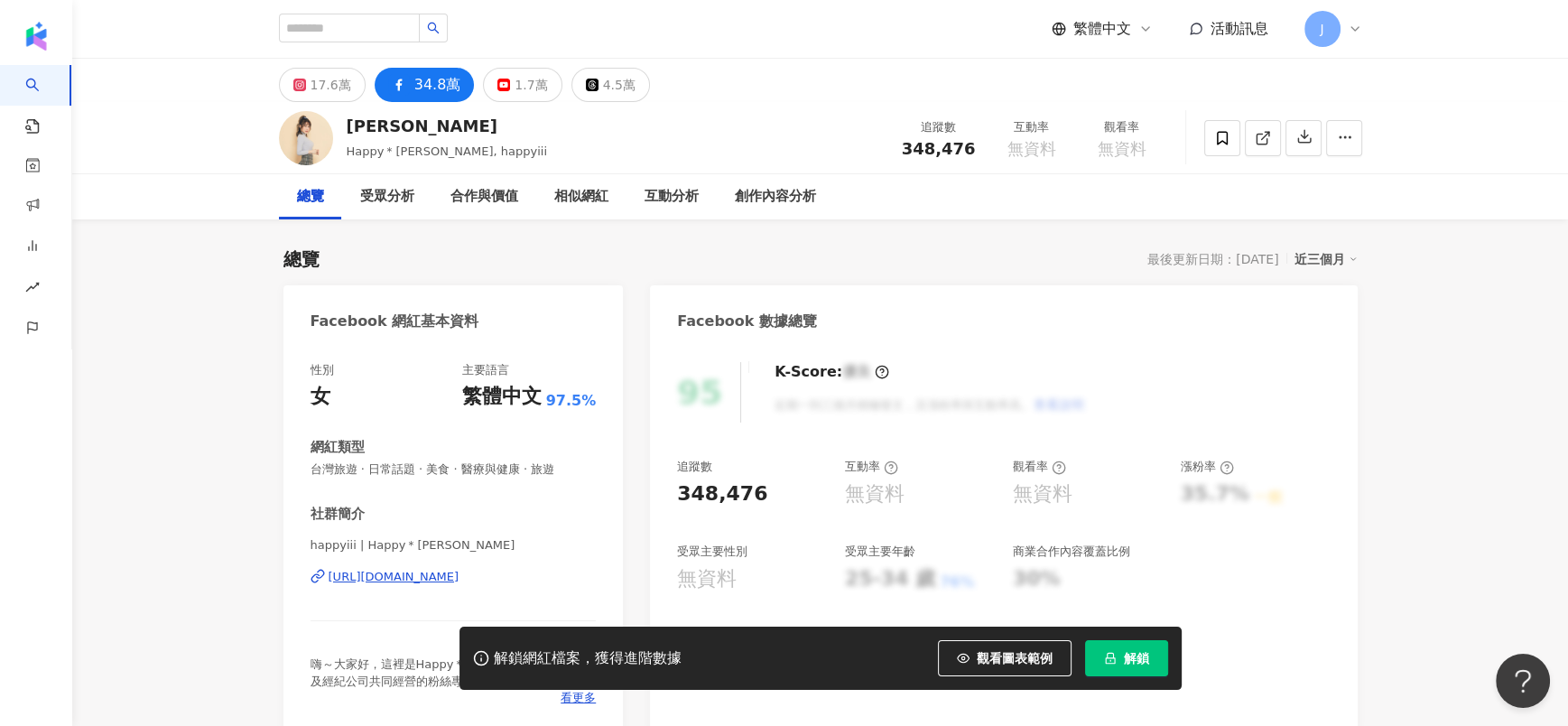
click at [432, 483] on div "https://www.facebook.com/574611345920435" at bounding box center [394, 576] width 131 height 16
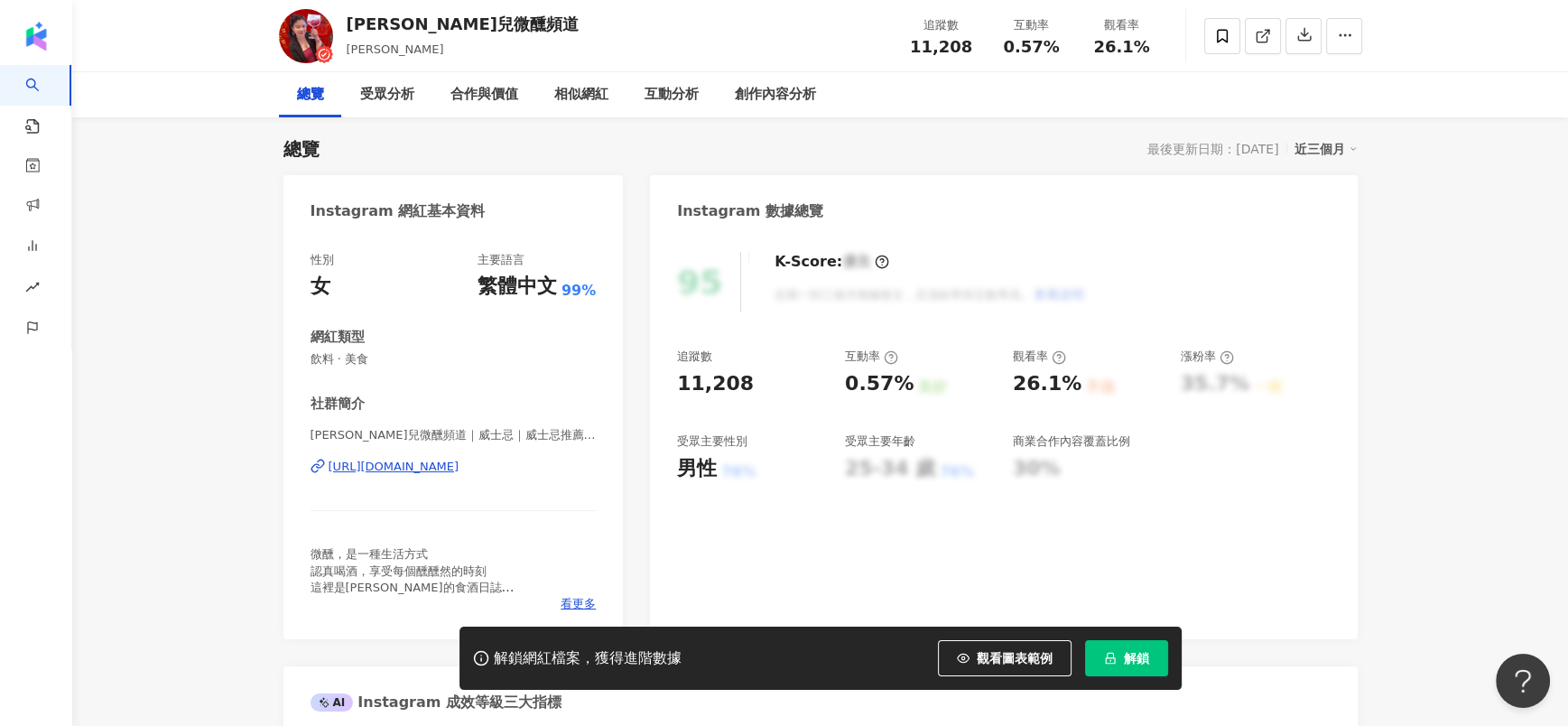
drag, startPoint x: 1132, startPoint y: 663, endPoint x: 1132, endPoint y: 639, distance: 24.0
click at [1132, 663] on span "解鎖" at bounding box center [1136, 659] width 25 height 15
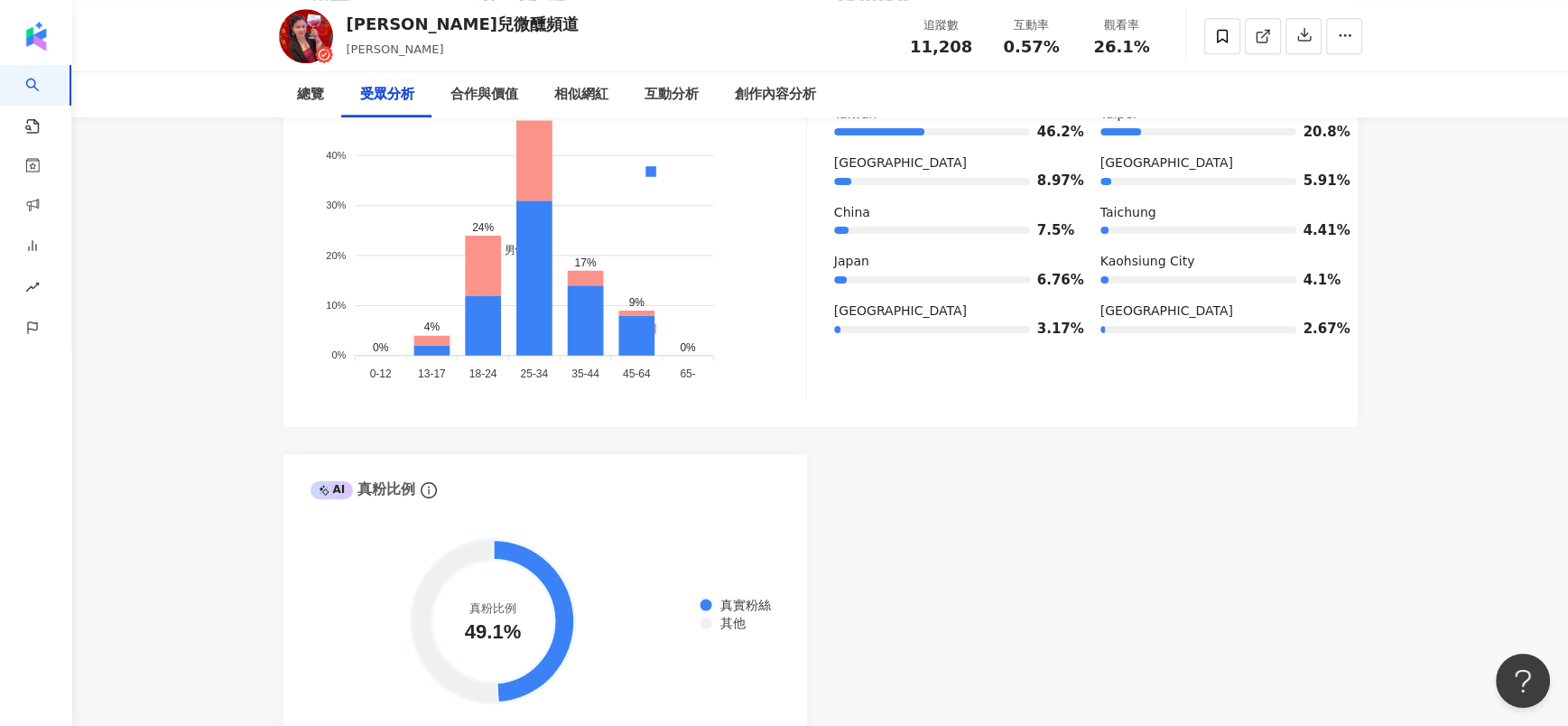
scroll to position [1553, 0]
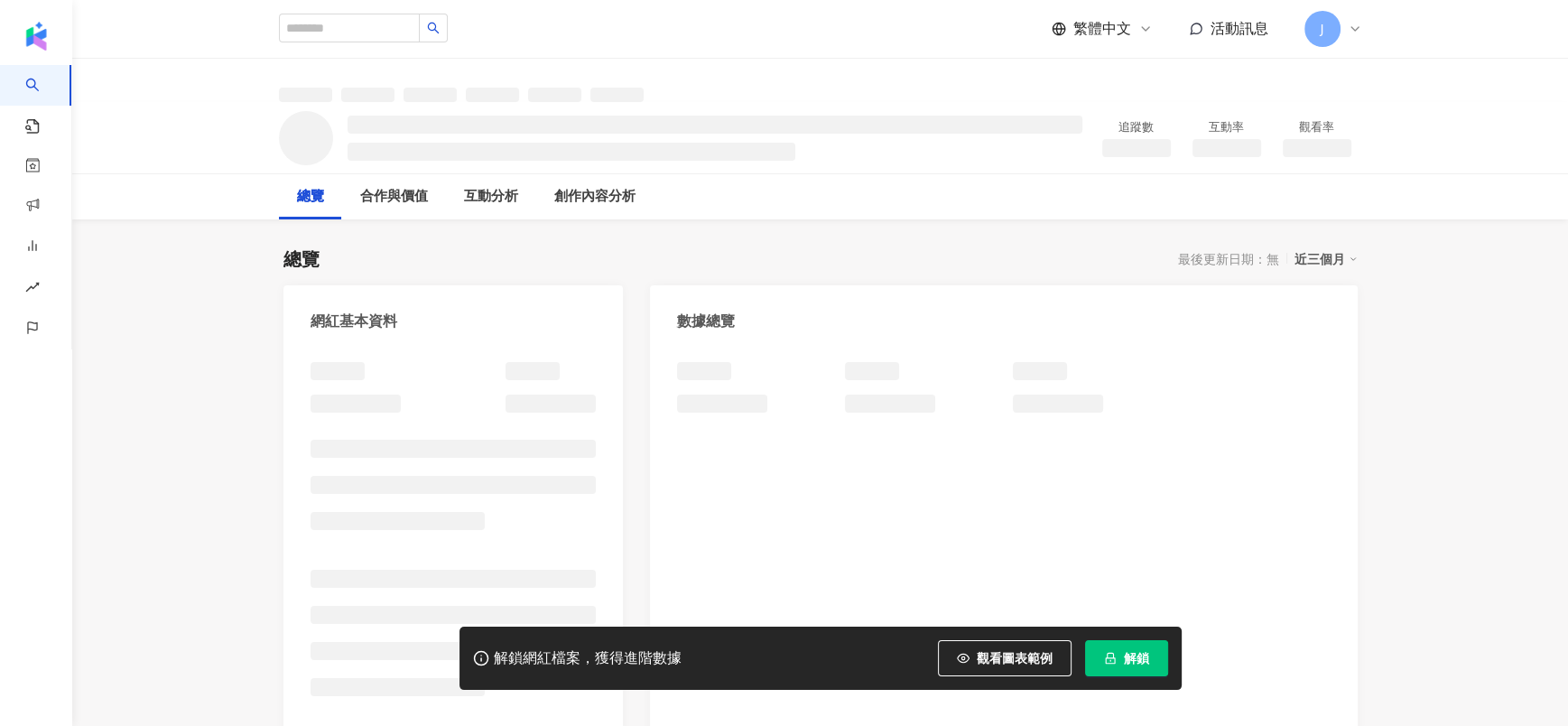
click at [1142, 666] on button "解鎖" at bounding box center [1126, 658] width 83 height 36
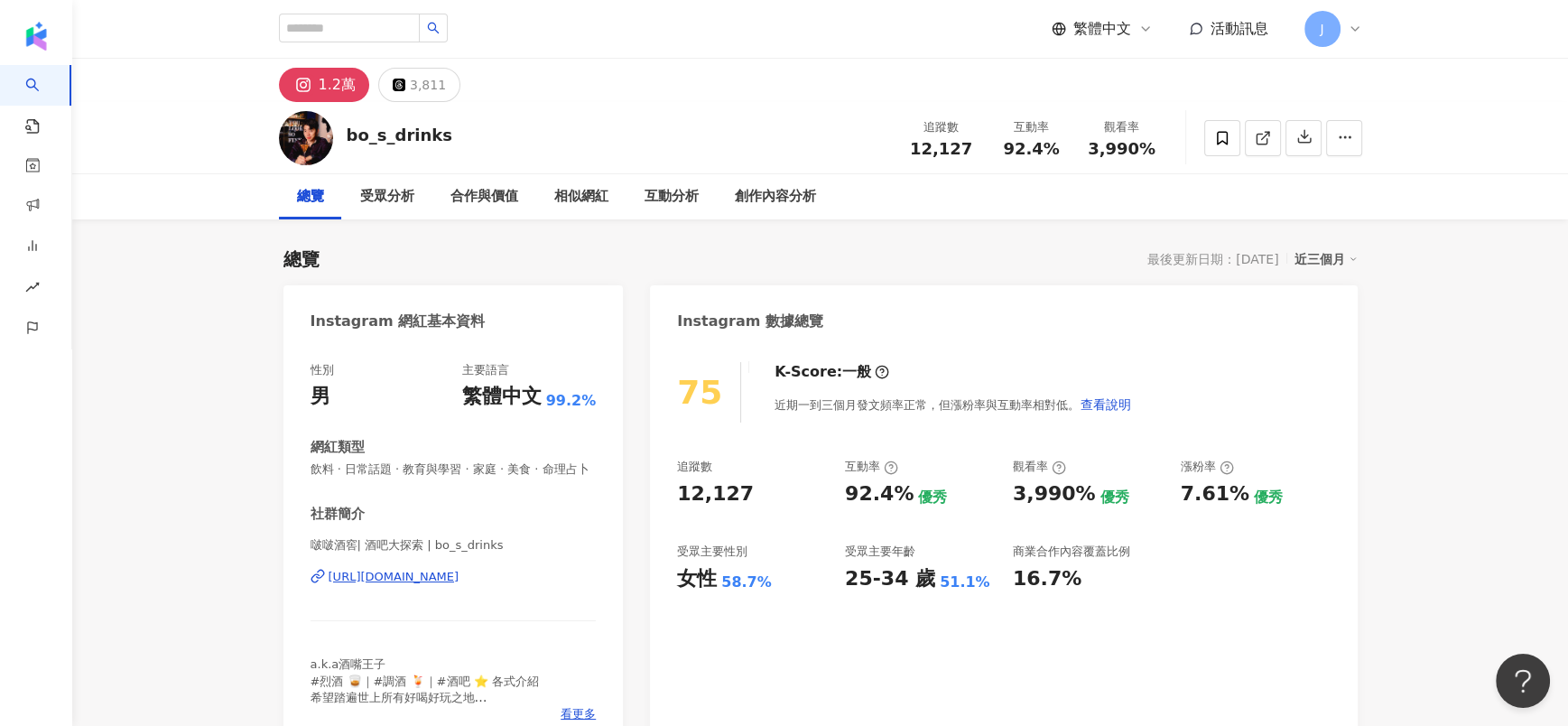
click at [377, 585] on div "[URL][DOMAIN_NAME]" at bounding box center [394, 576] width 131 height 16
